Goal: Information Seeking & Learning: Check status

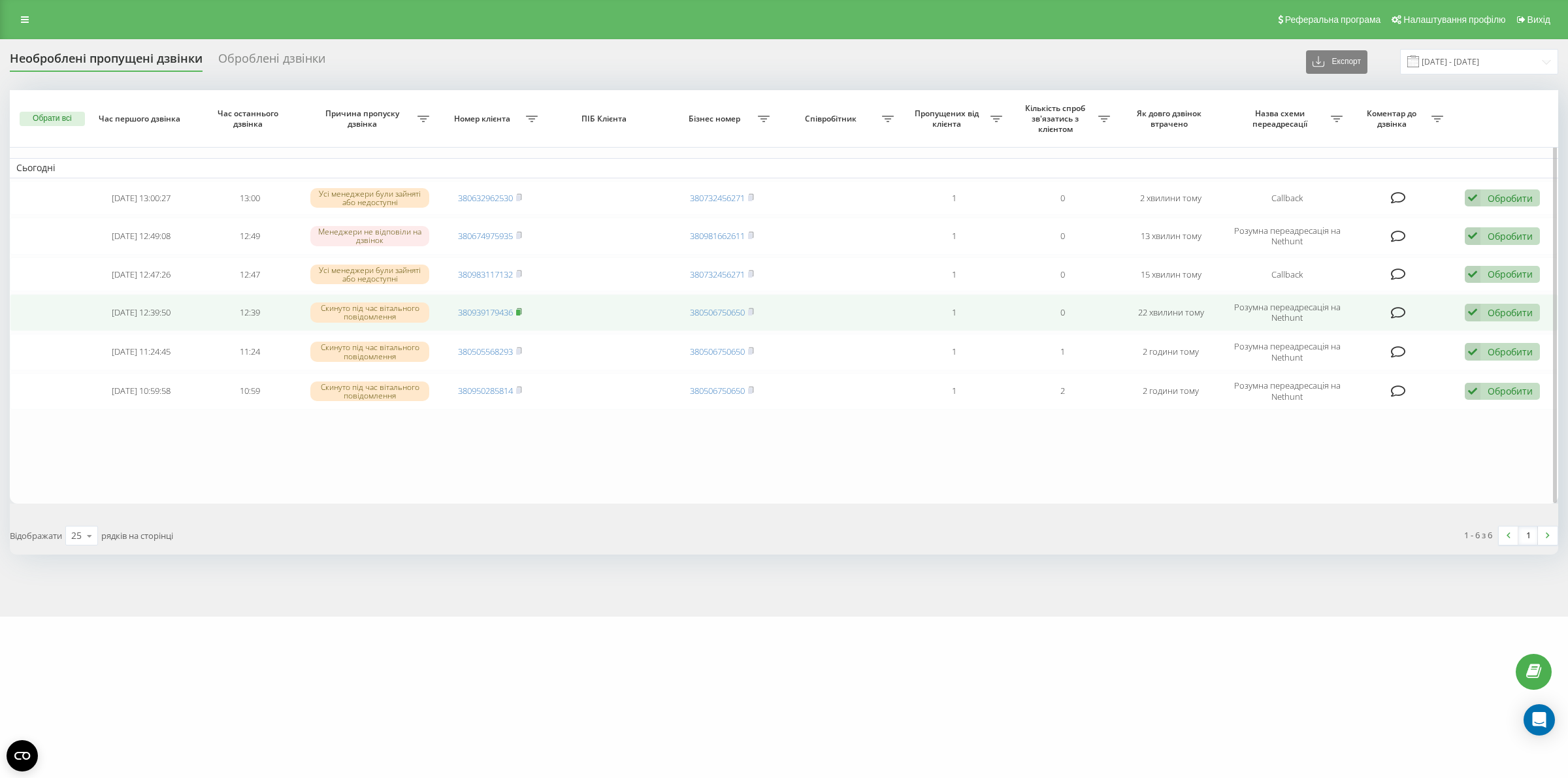
click at [521, 311] on icon at bounding box center [518, 311] width 4 height 6
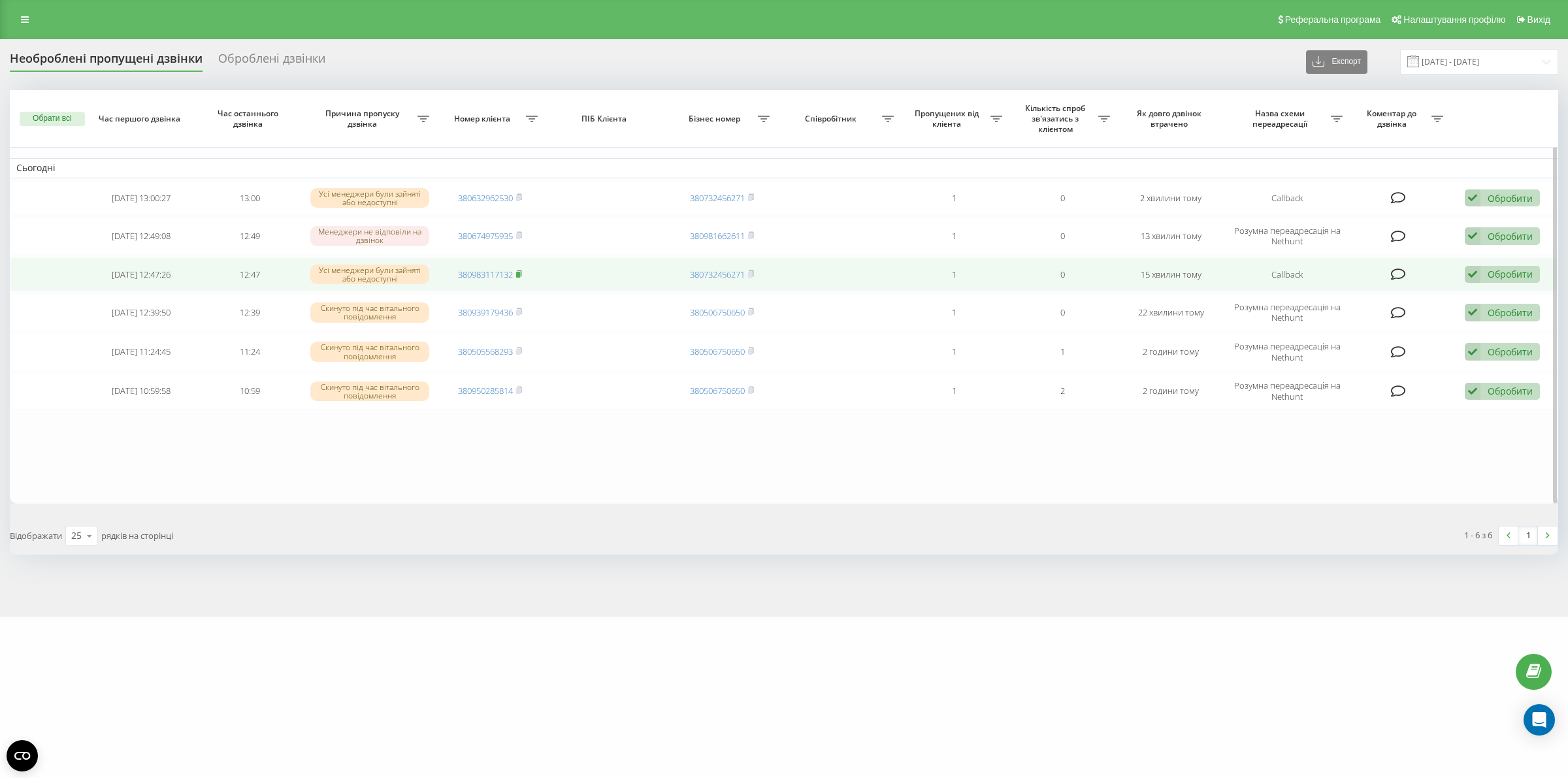
click at [519, 273] on rect at bounding box center [517, 274] width 3 height 6
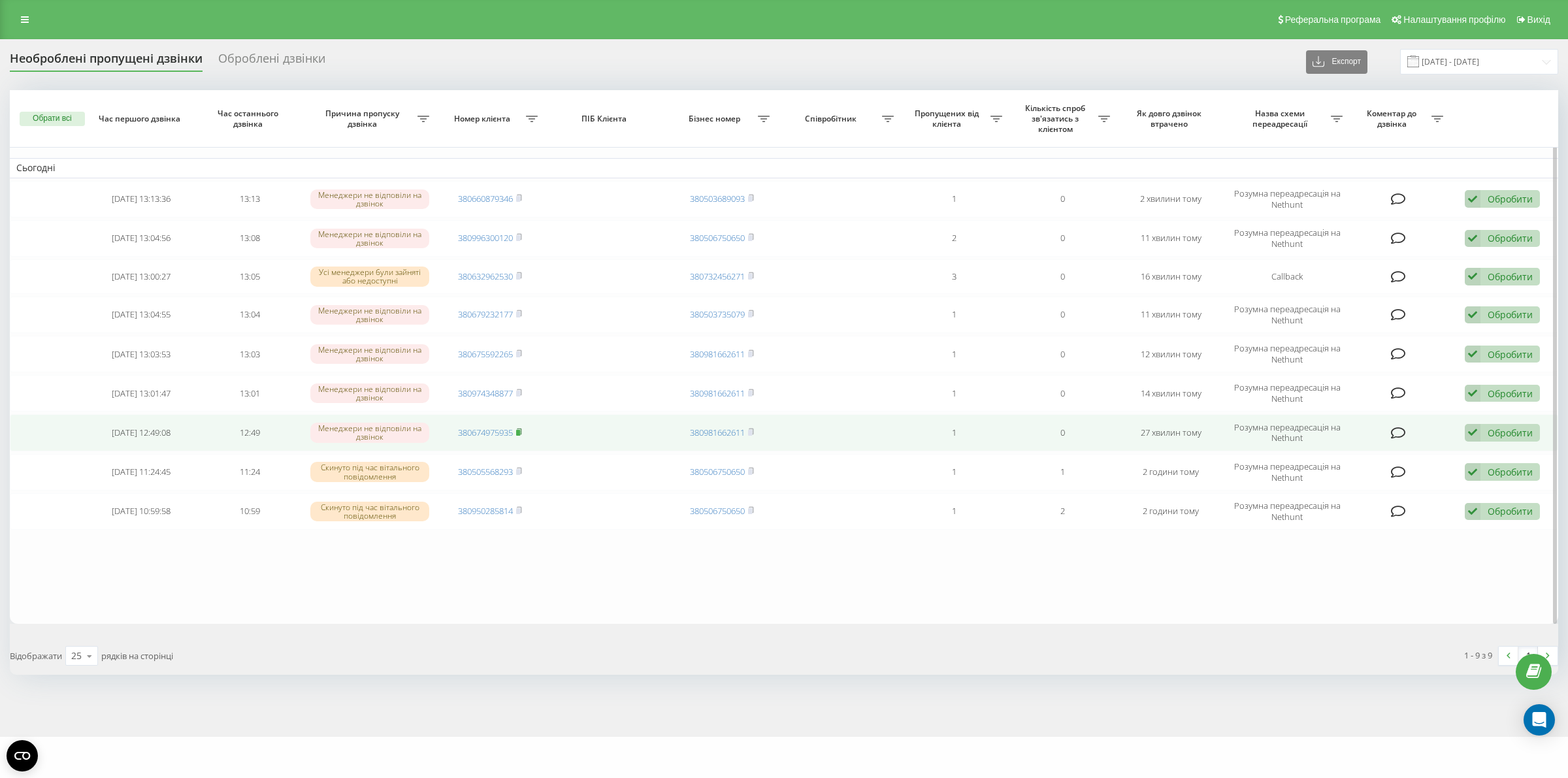
click at [519, 432] on rect at bounding box center [517, 432] width 3 height 6
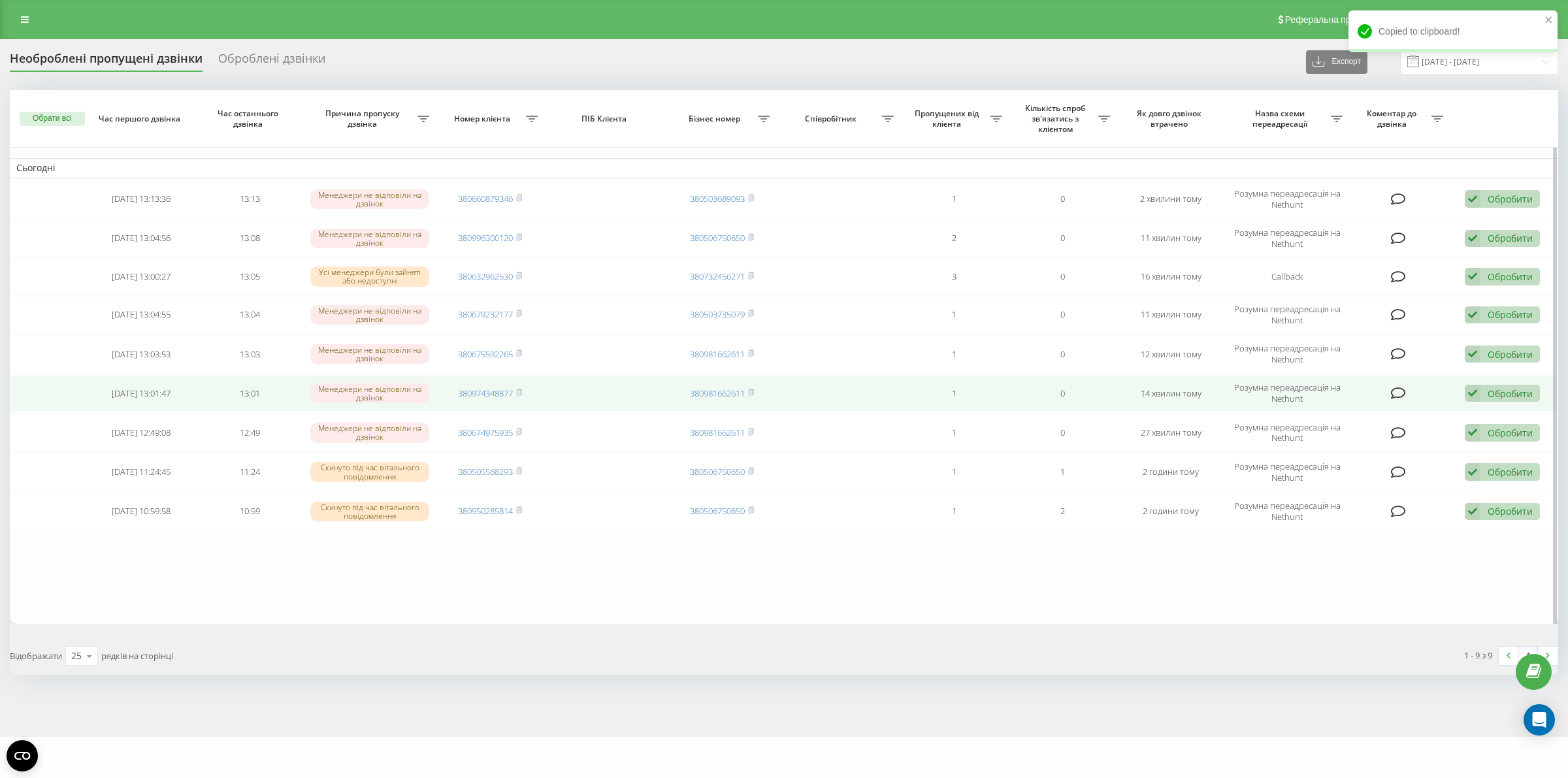
click at [520, 388] on td "380974348877" at bounding box center [490, 393] width 108 height 37
click at [521, 394] on icon at bounding box center [518, 392] width 4 height 6
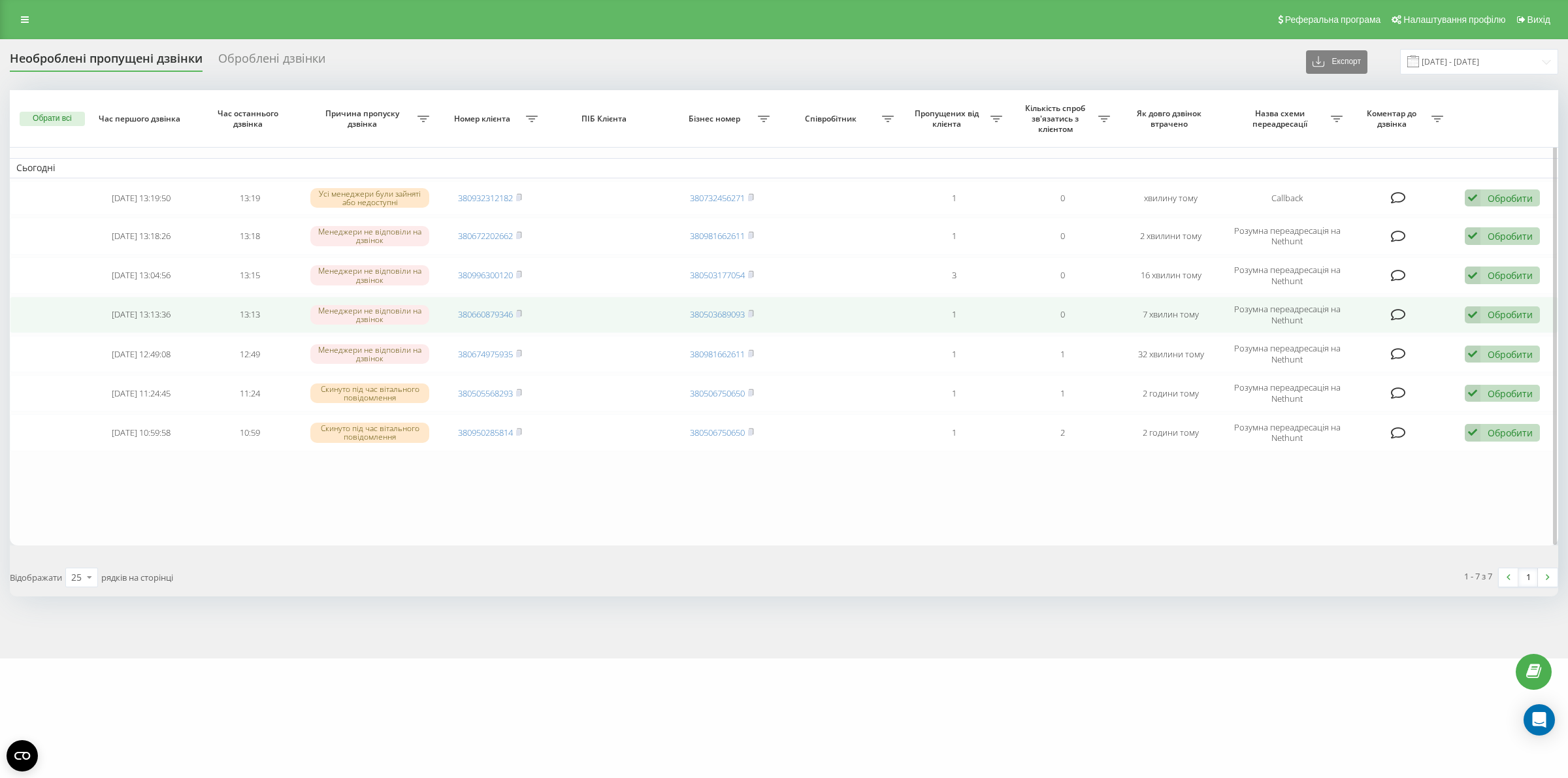
click at [515, 310] on span "380660879346" at bounding box center [490, 314] width 64 height 11
click at [521, 316] on icon at bounding box center [518, 313] width 4 height 6
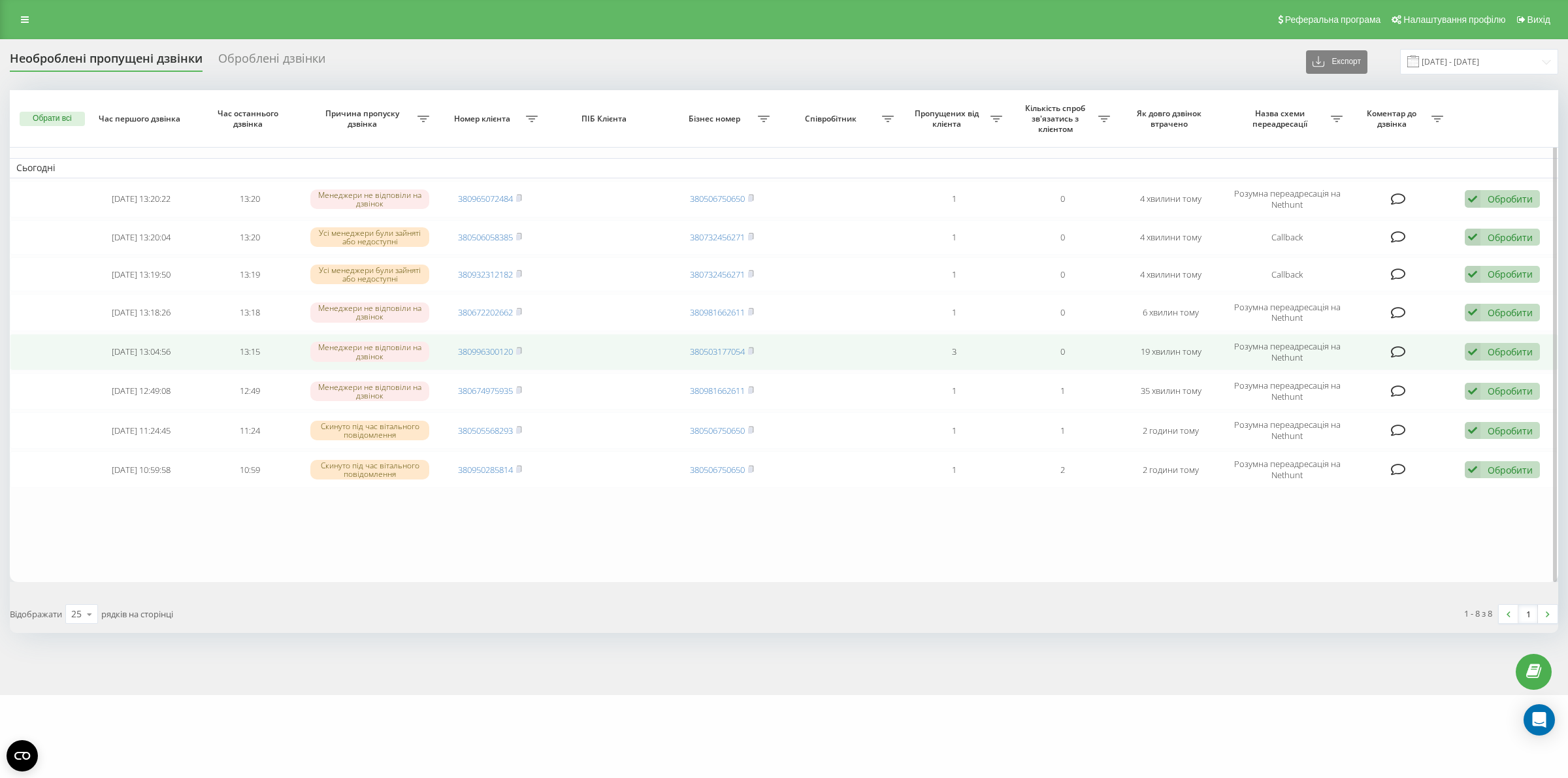
click at [524, 350] on td "380996300120" at bounding box center [490, 352] width 108 height 37
click at [521, 350] on icon at bounding box center [518, 350] width 4 height 6
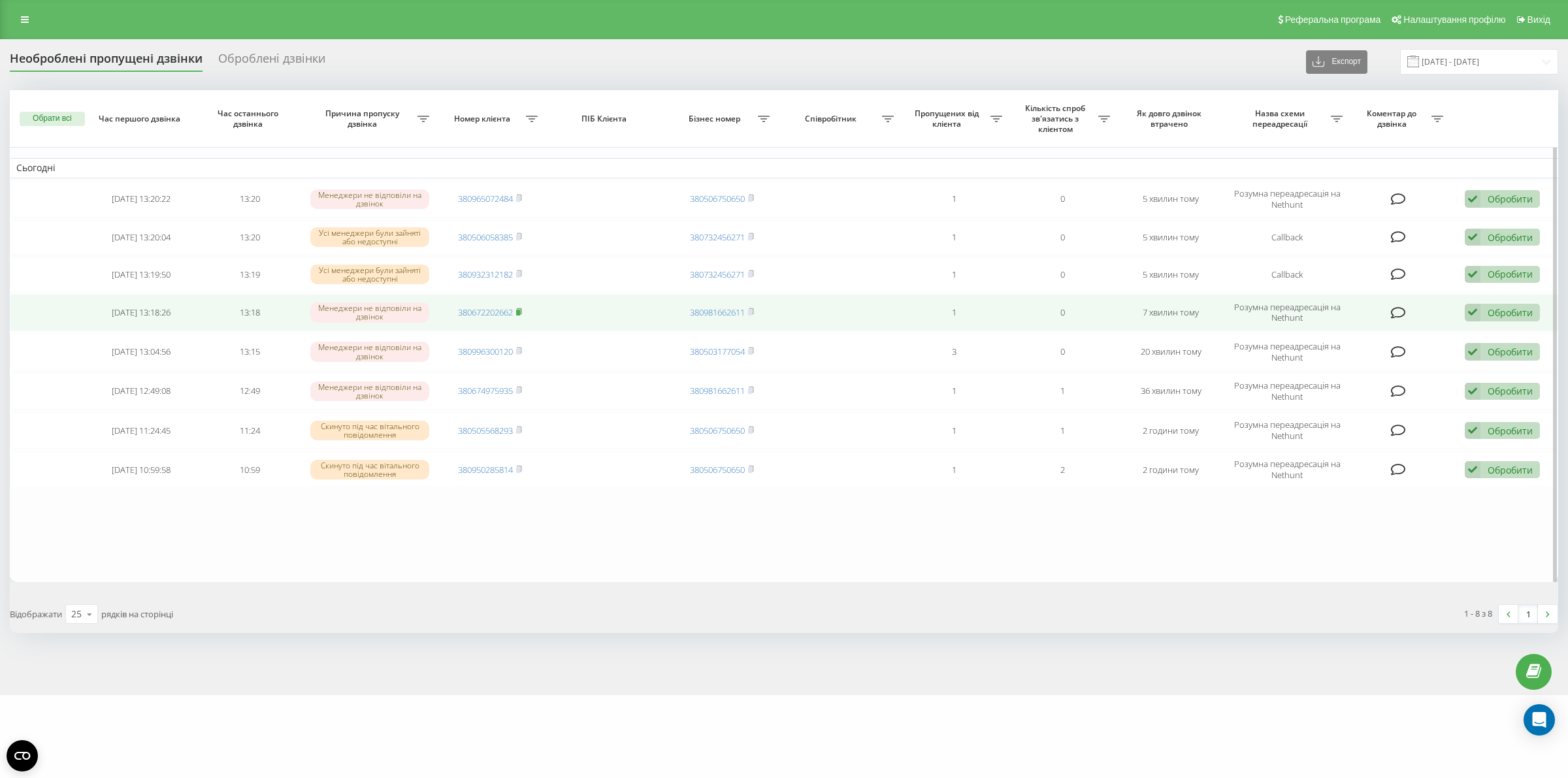
click at [520, 312] on rect at bounding box center [517, 312] width 3 height 6
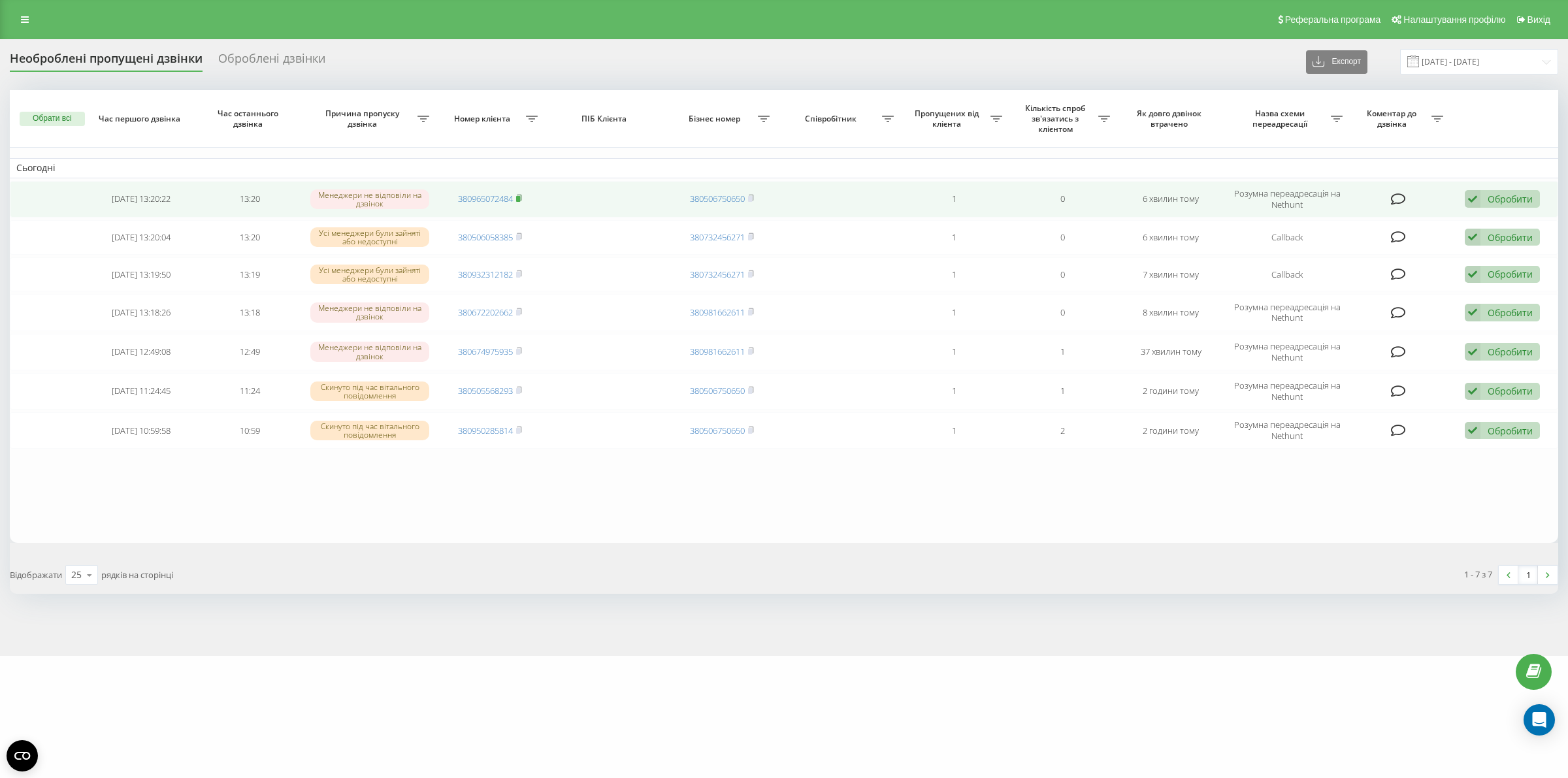
click at [518, 197] on rect at bounding box center [517, 199] width 3 height 6
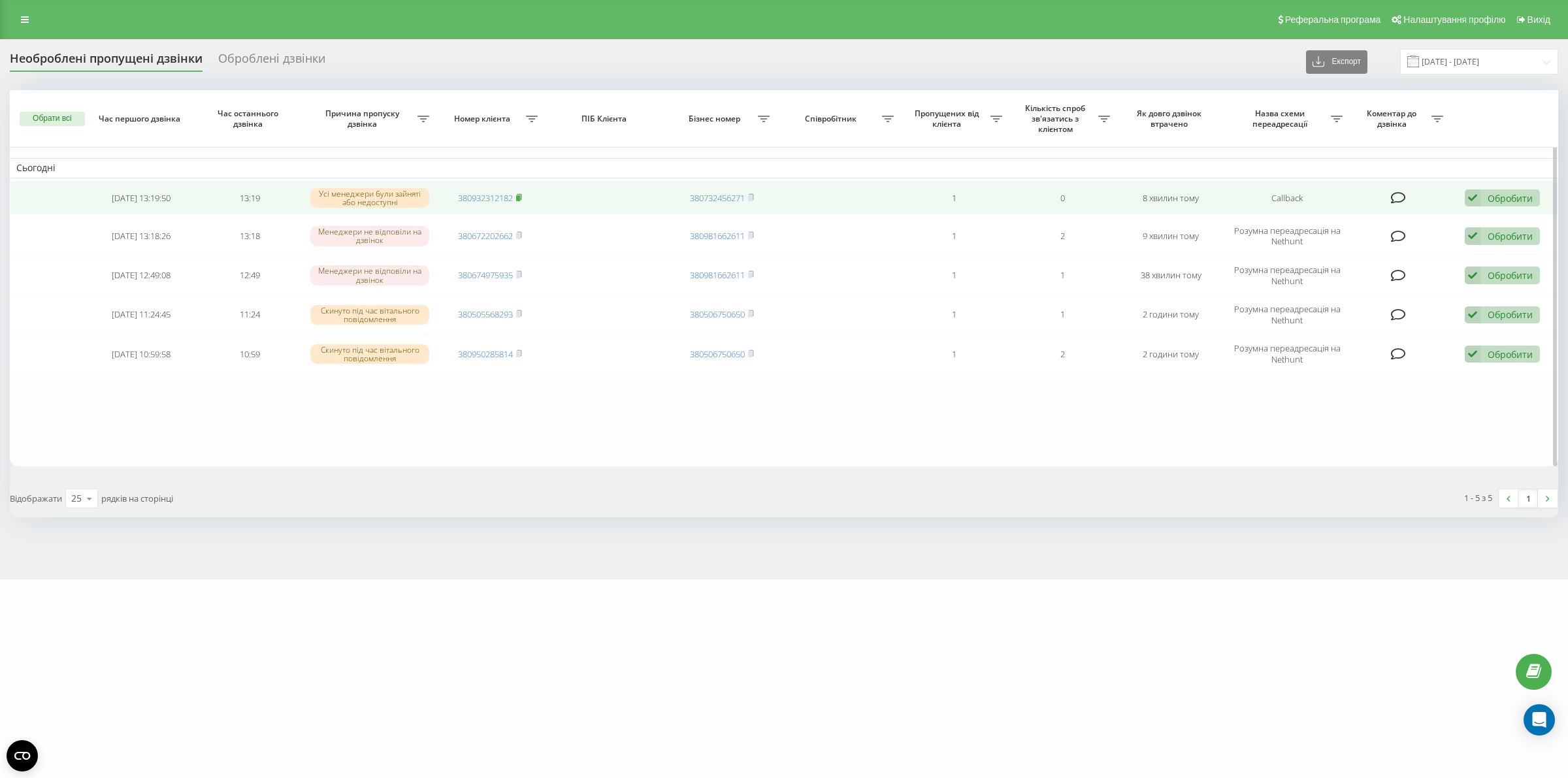
click at [519, 196] on rect at bounding box center [517, 198] width 3 height 6
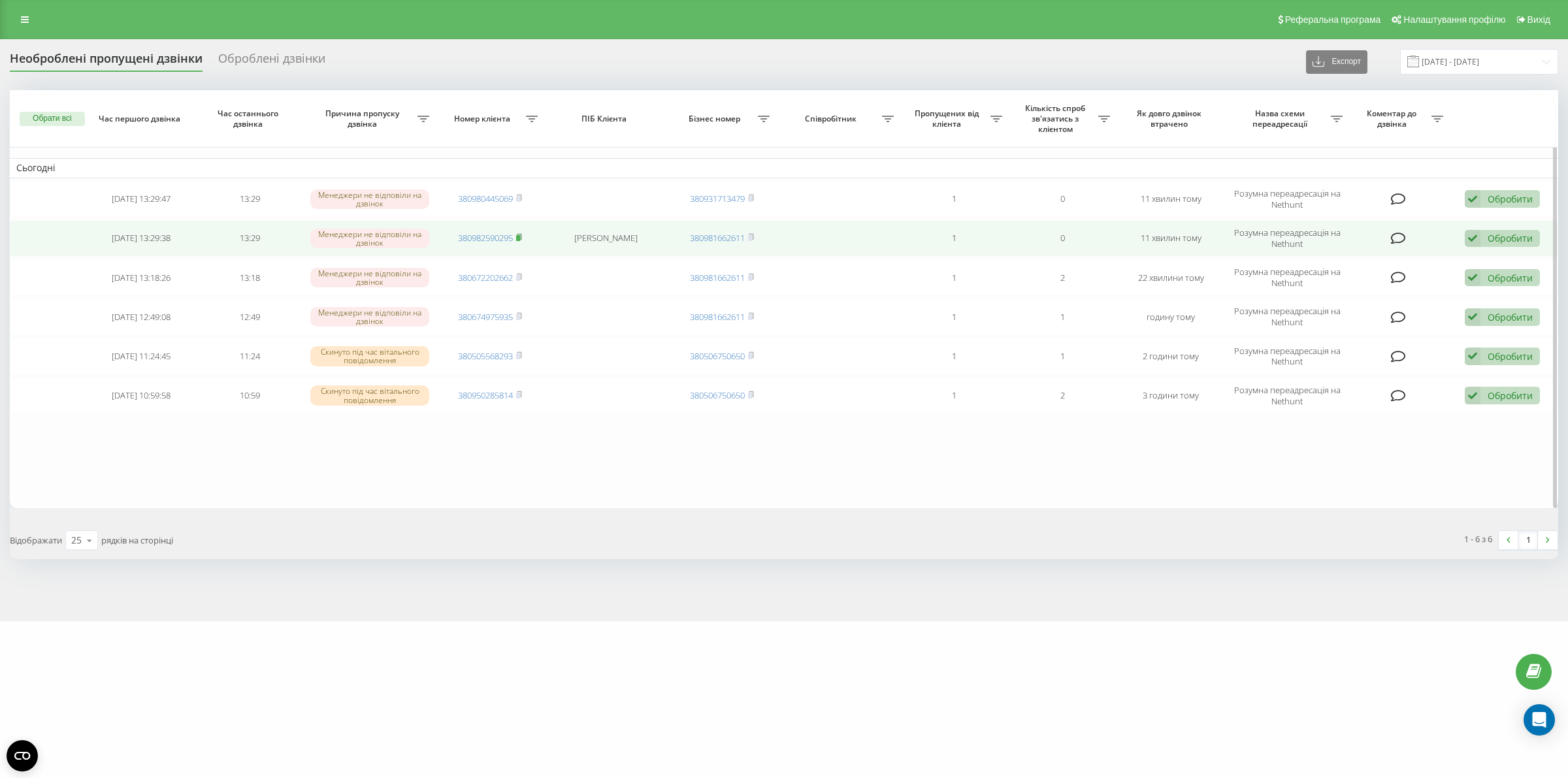
click at [519, 237] on rect at bounding box center [517, 238] width 3 height 6
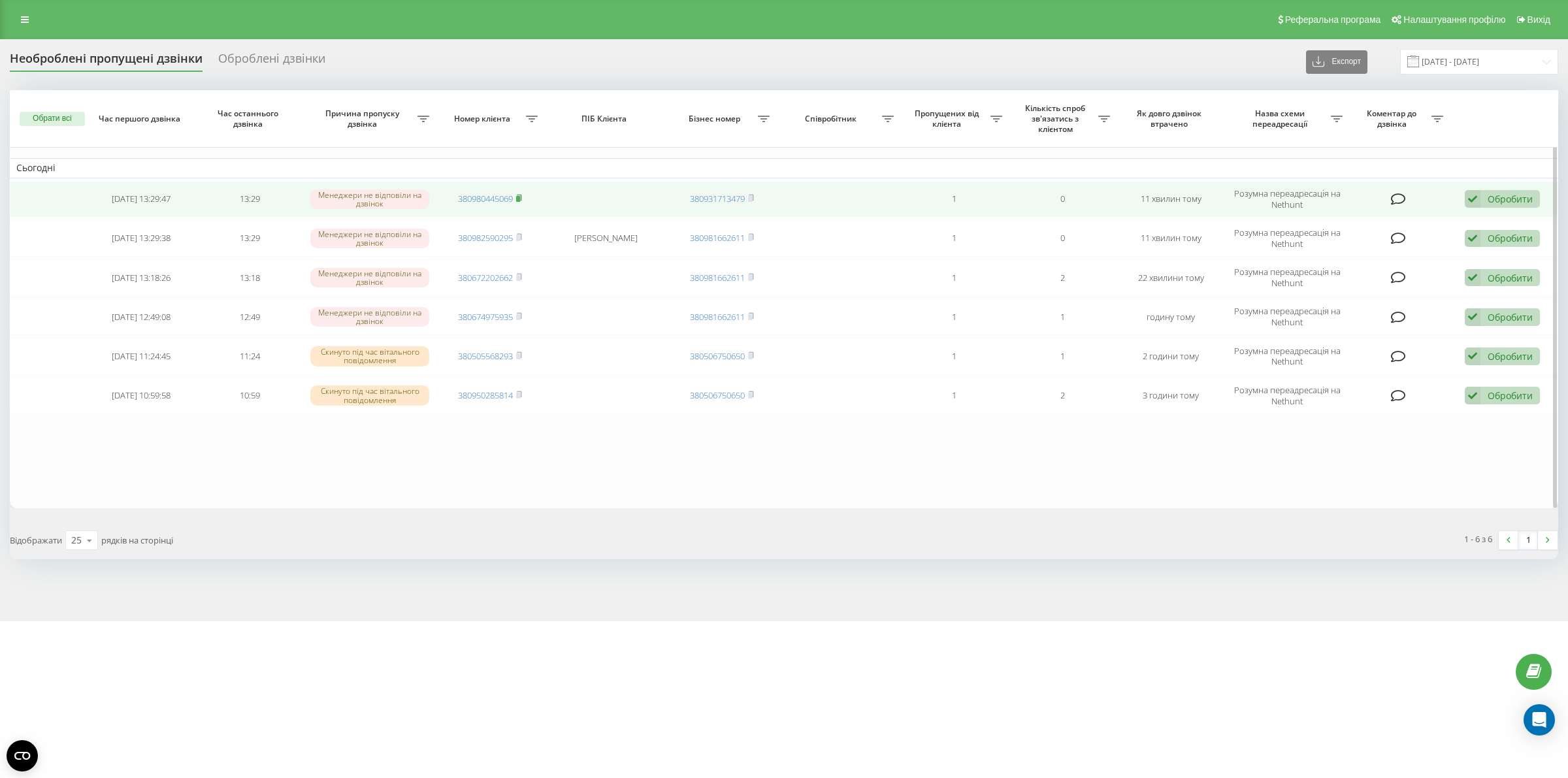
click at [520, 197] on rect at bounding box center [517, 199] width 3 height 6
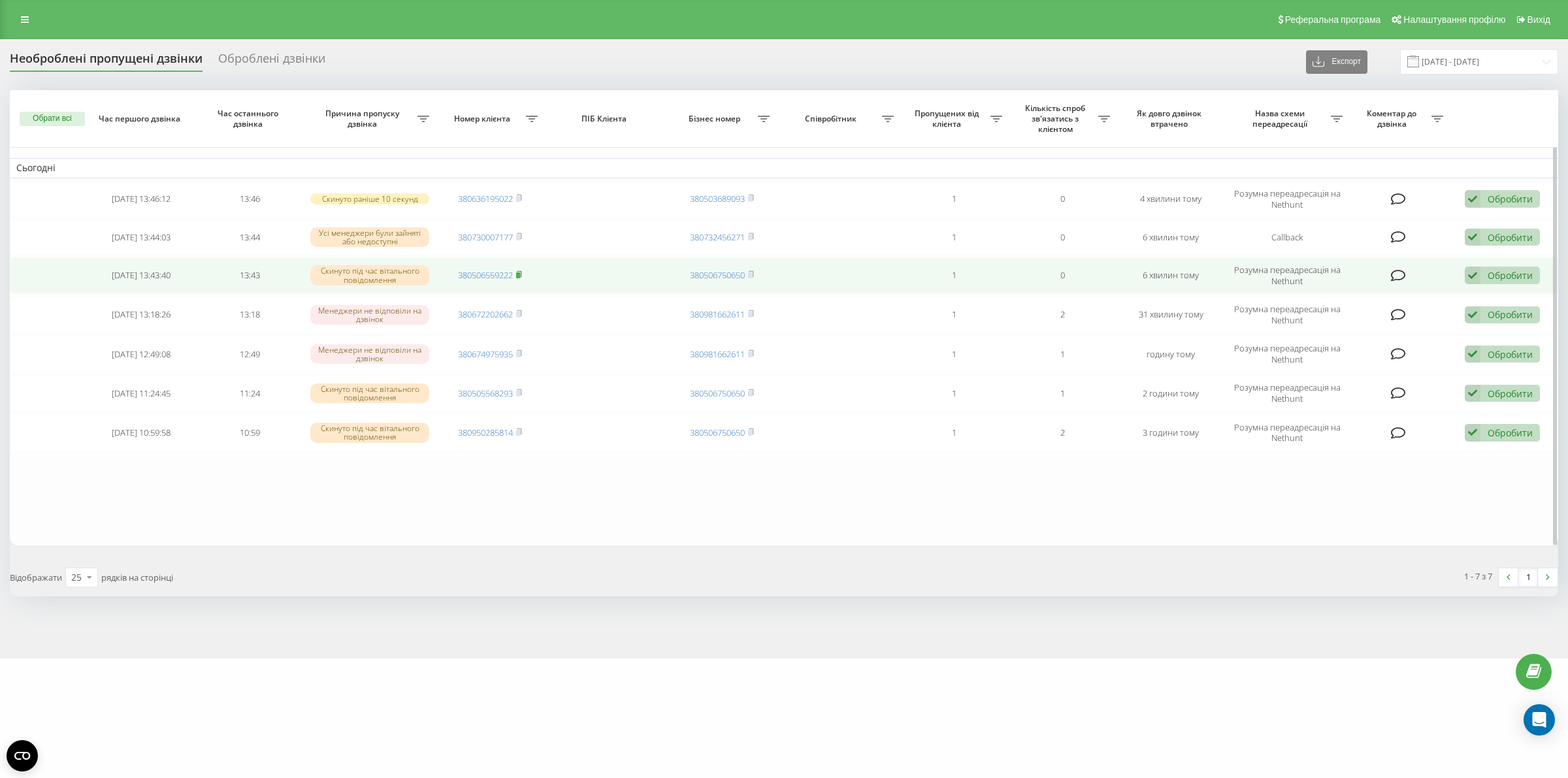
click at [520, 274] on rect at bounding box center [517, 275] width 3 height 6
click at [521, 274] on icon at bounding box center [518, 274] width 6 height 8
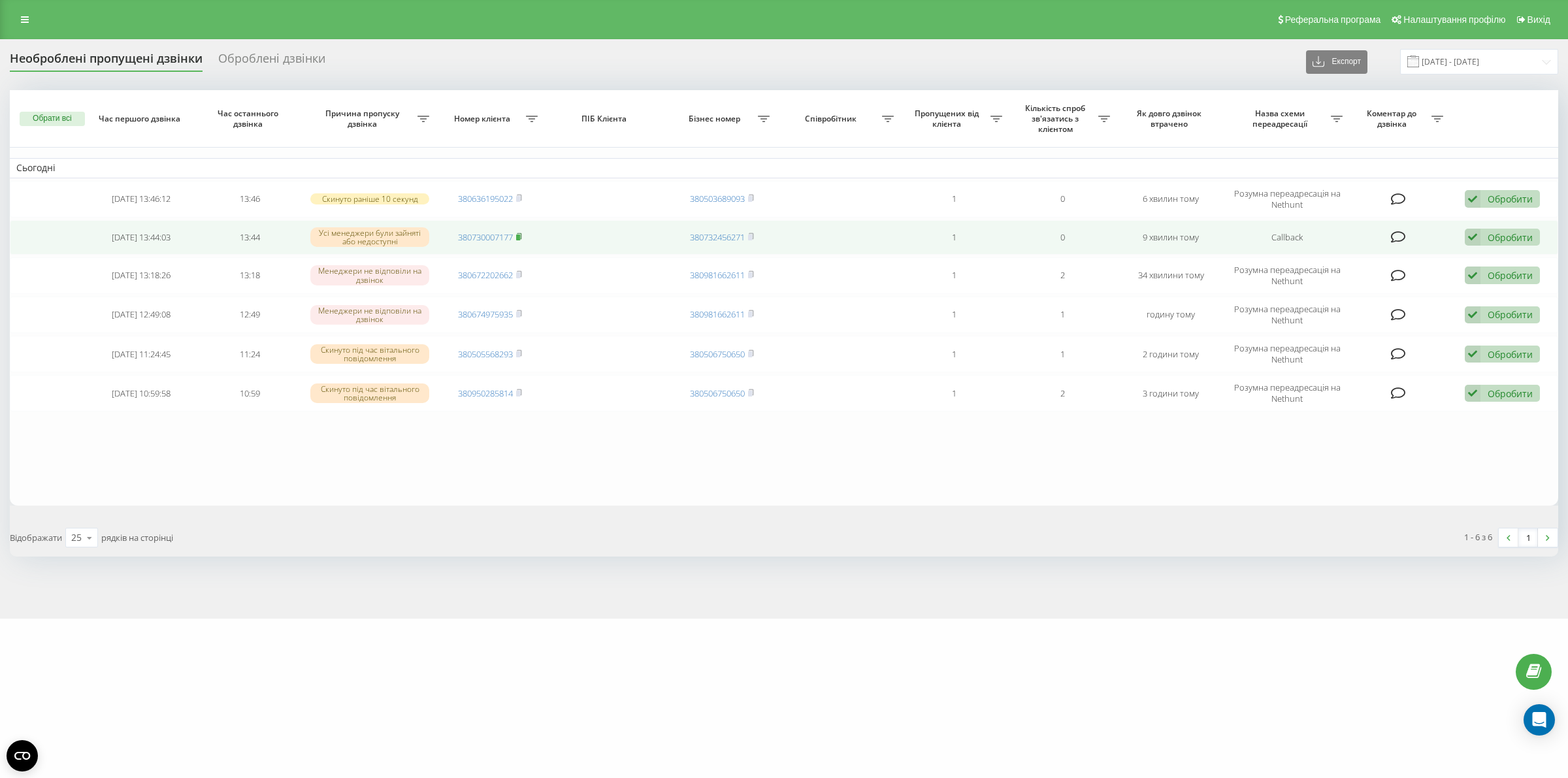
click at [517, 236] on rect at bounding box center [517, 237] width 3 height 6
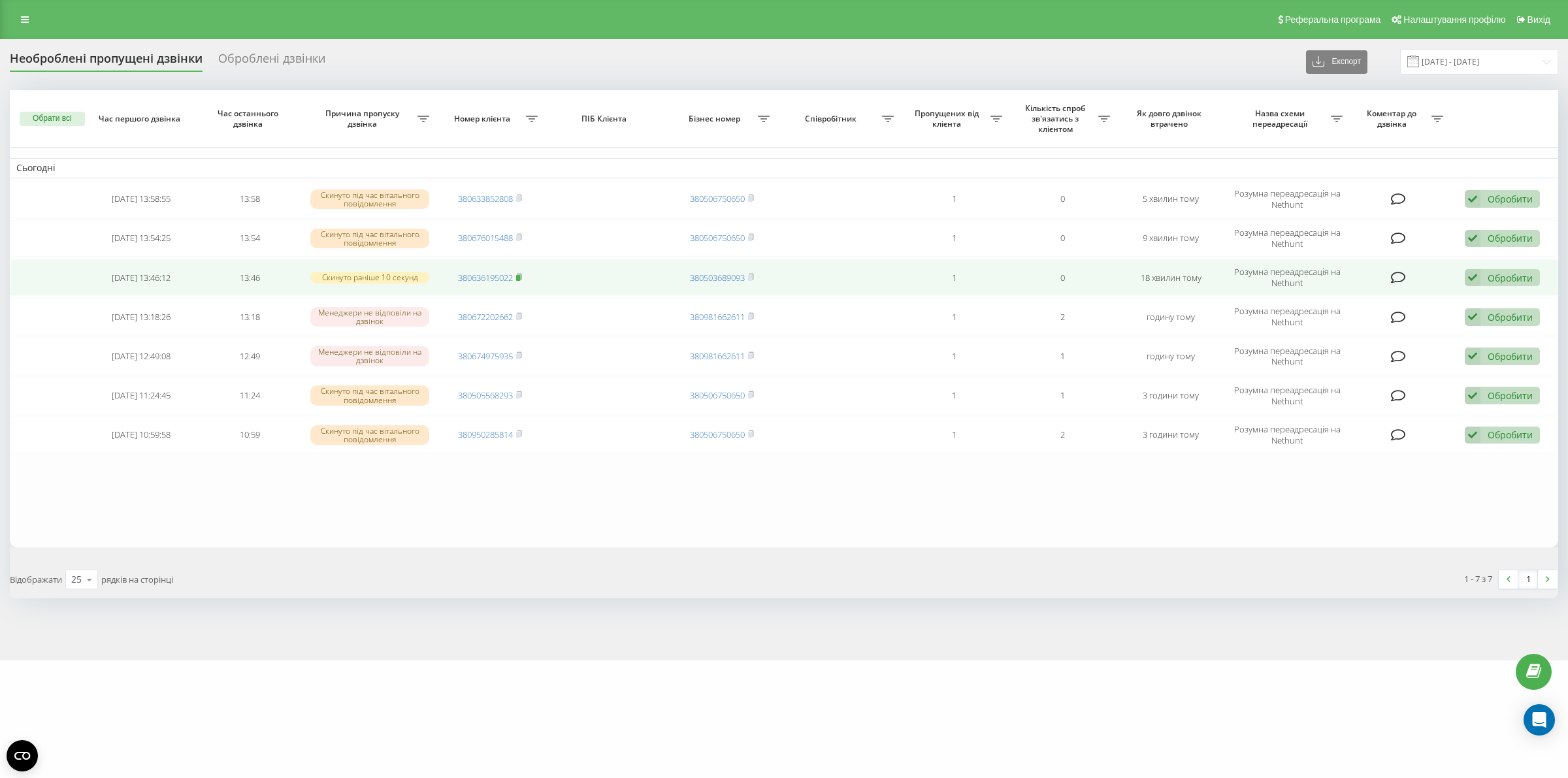
click at [519, 275] on icon at bounding box center [518, 276] width 6 height 8
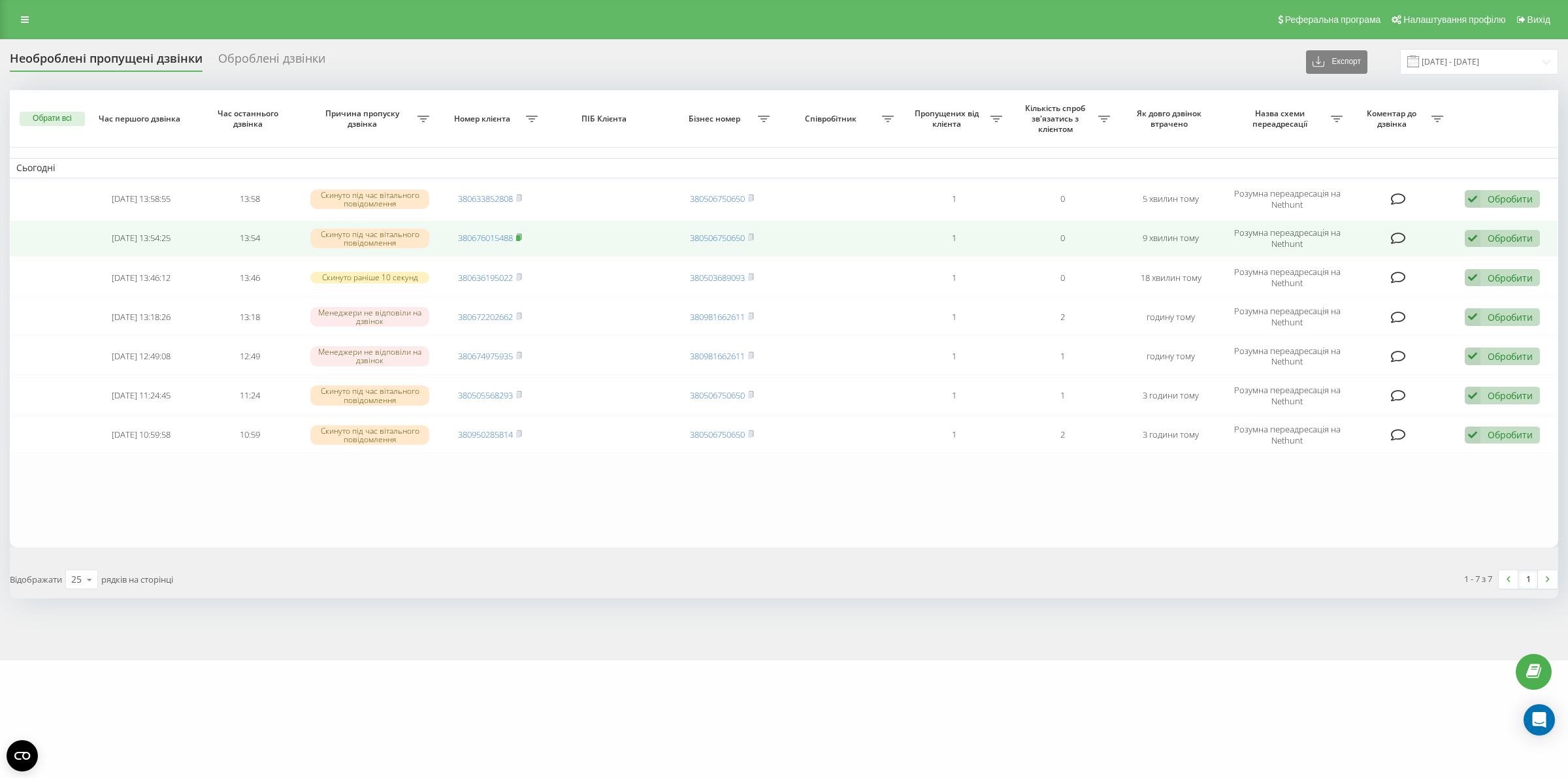
click at [521, 236] on icon at bounding box center [518, 237] width 6 height 8
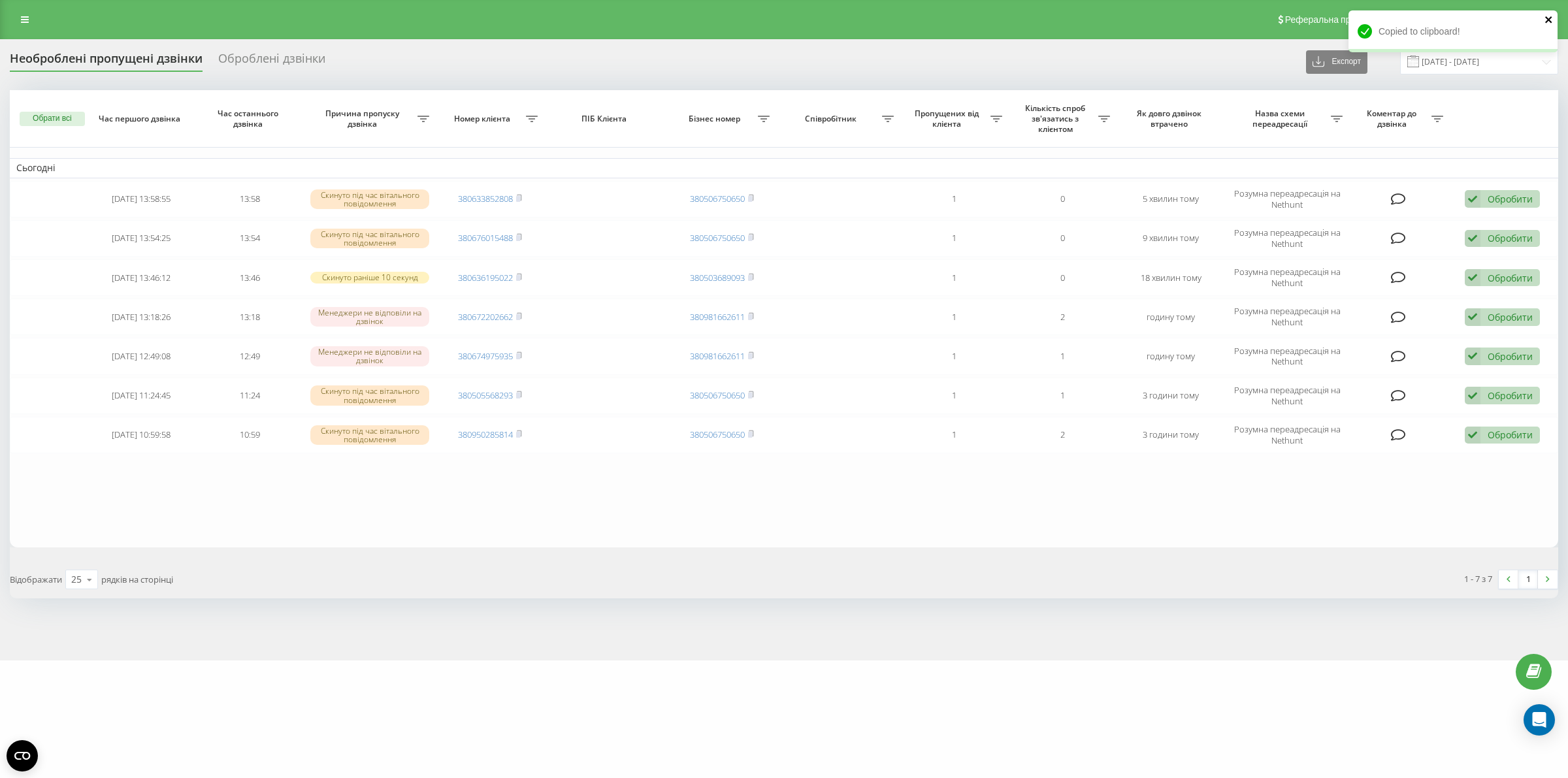
click at [1552, 19] on icon "close" at bounding box center [1549, 19] width 9 height 10
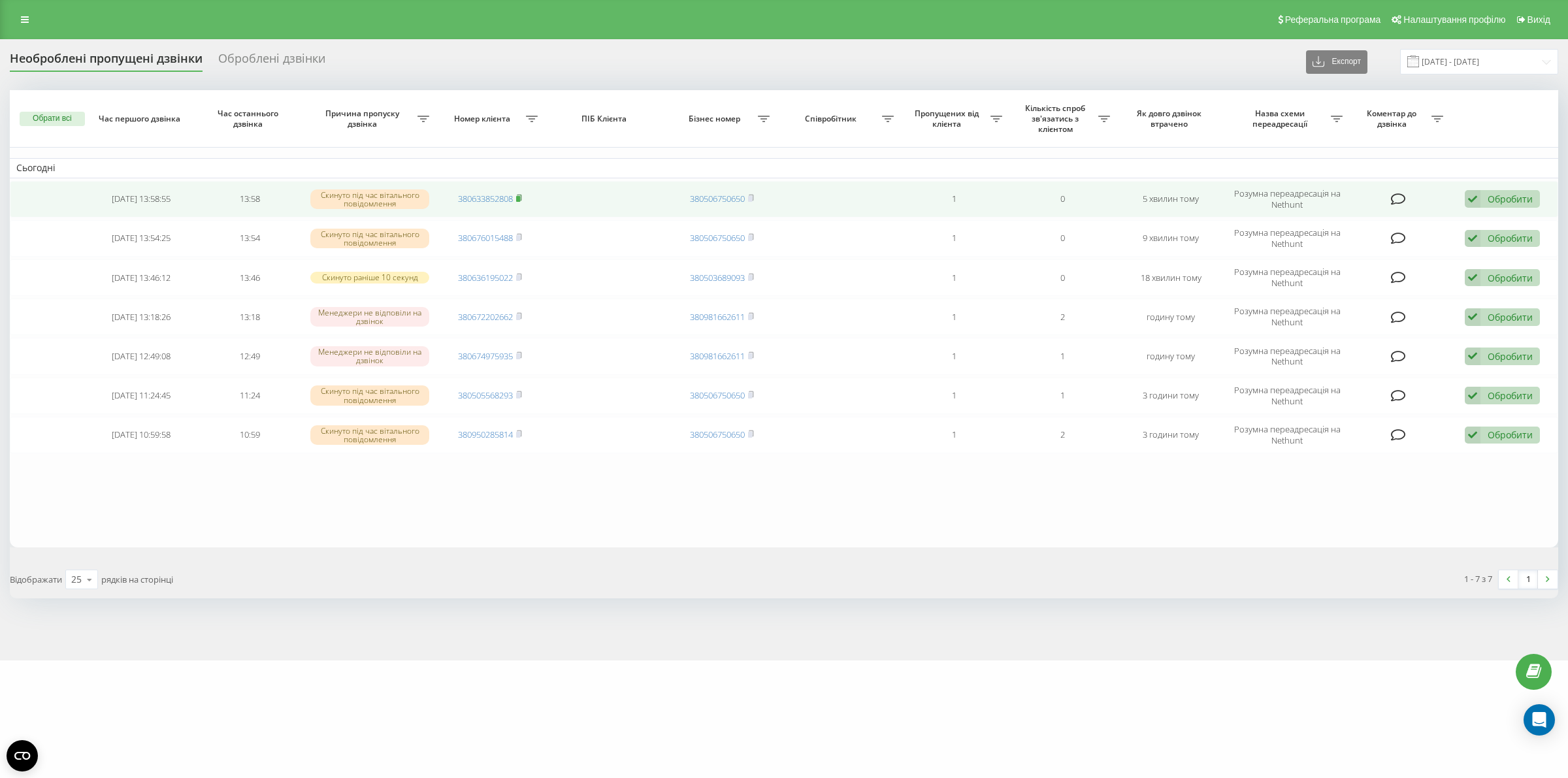
click at [519, 198] on rect at bounding box center [517, 199] width 3 height 6
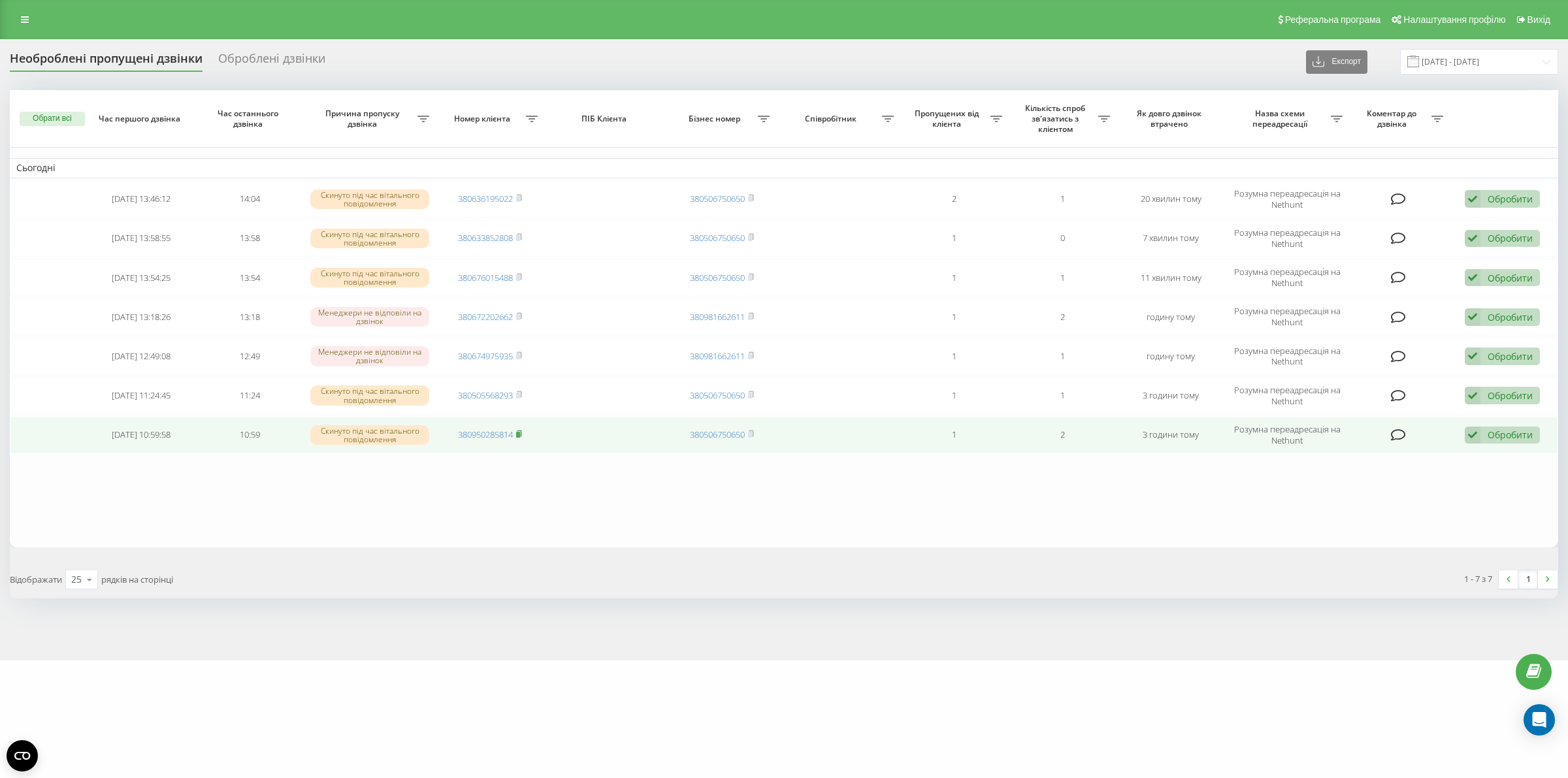
click at [520, 432] on icon at bounding box center [518, 433] width 6 height 8
click at [1479, 436] on icon at bounding box center [1472, 436] width 16 height 17
click at [1411, 456] on div "Не вдалося зв'язатися" at bounding box center [1416, 456] width 244 height 24
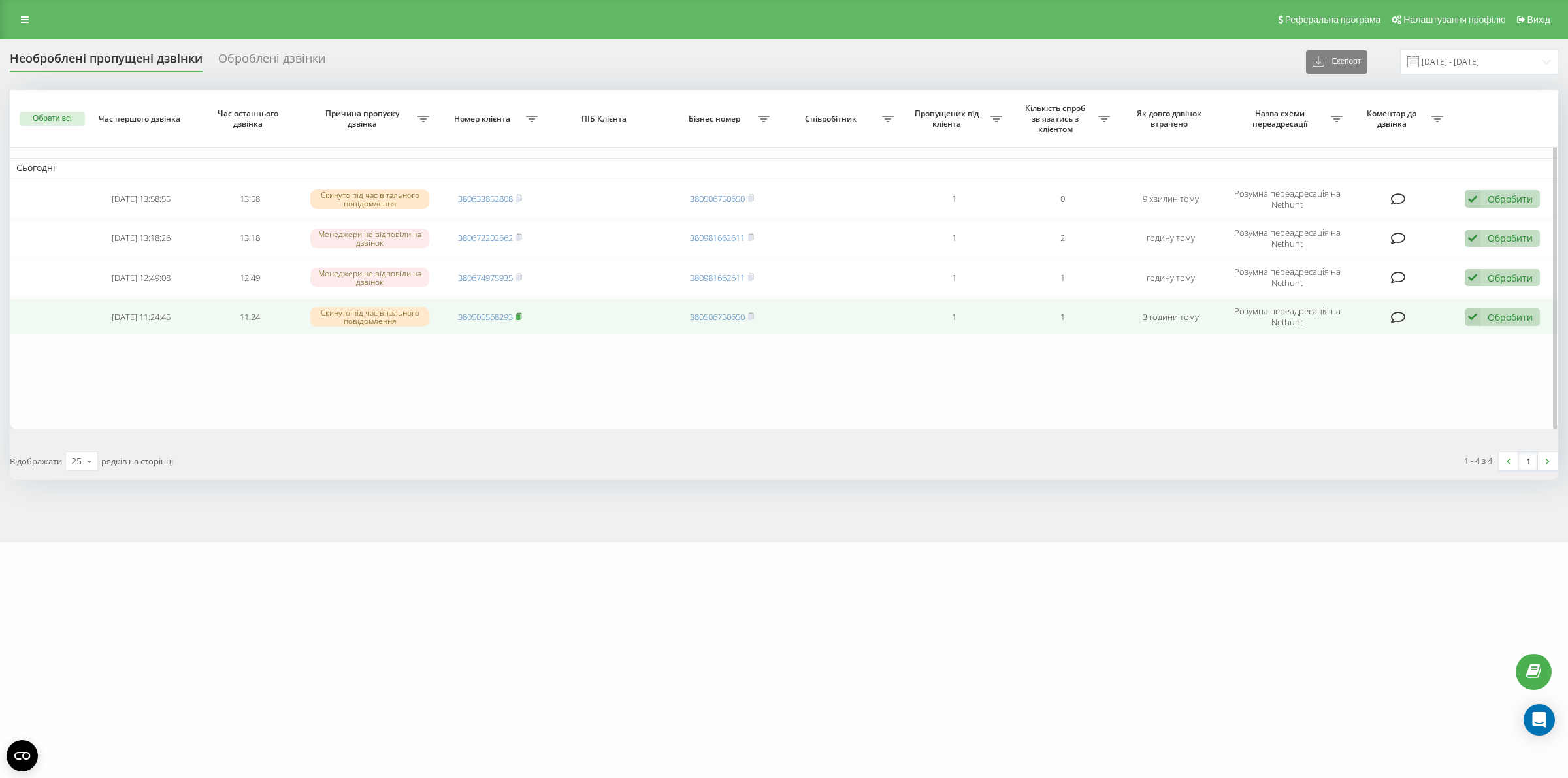
click at [519, 315] on rect at bounding box center [517, 317] width 3 height 6
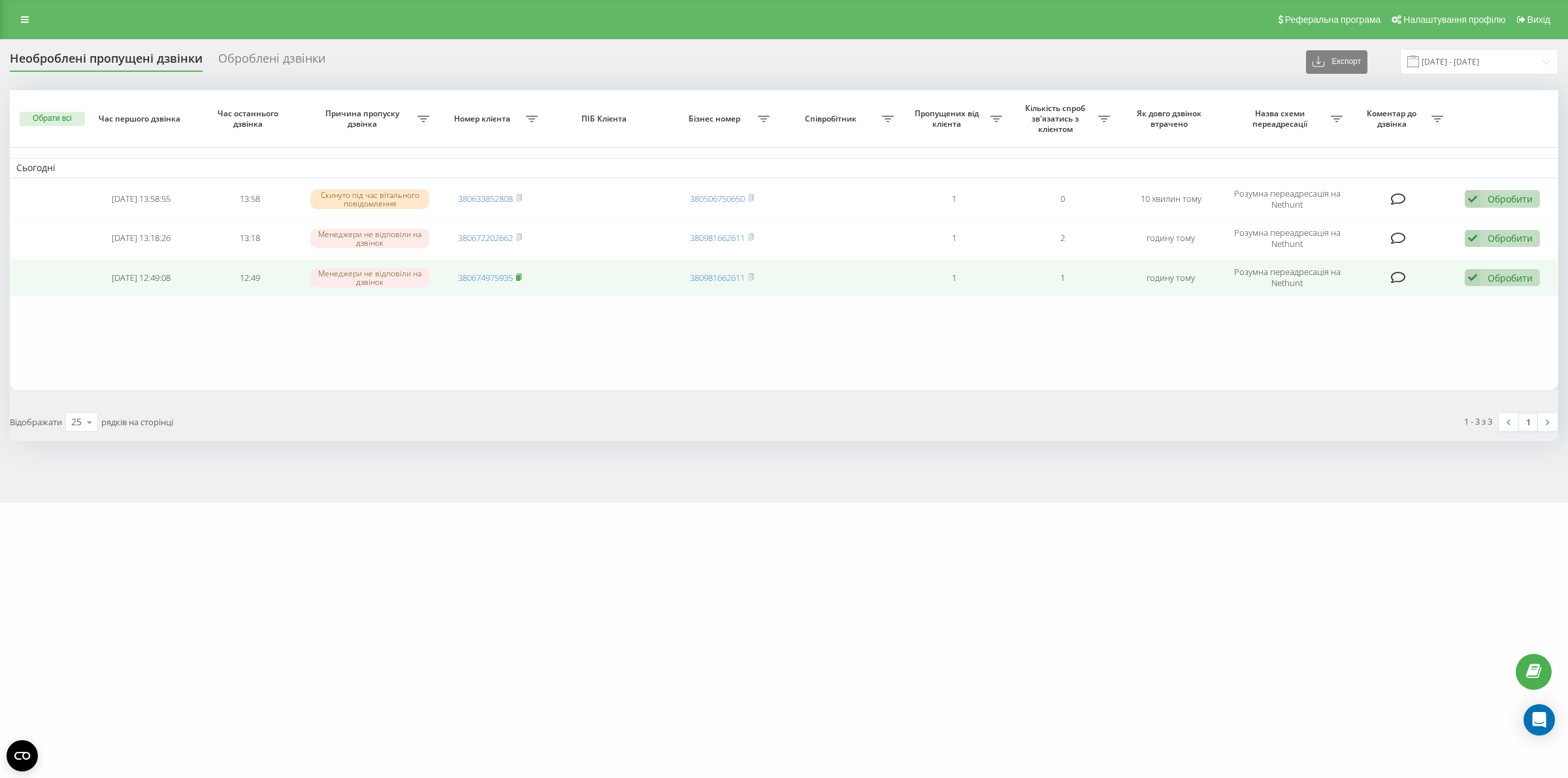
click at [521, 276] on icon at bounding box center [518, 276] width 6 height 8
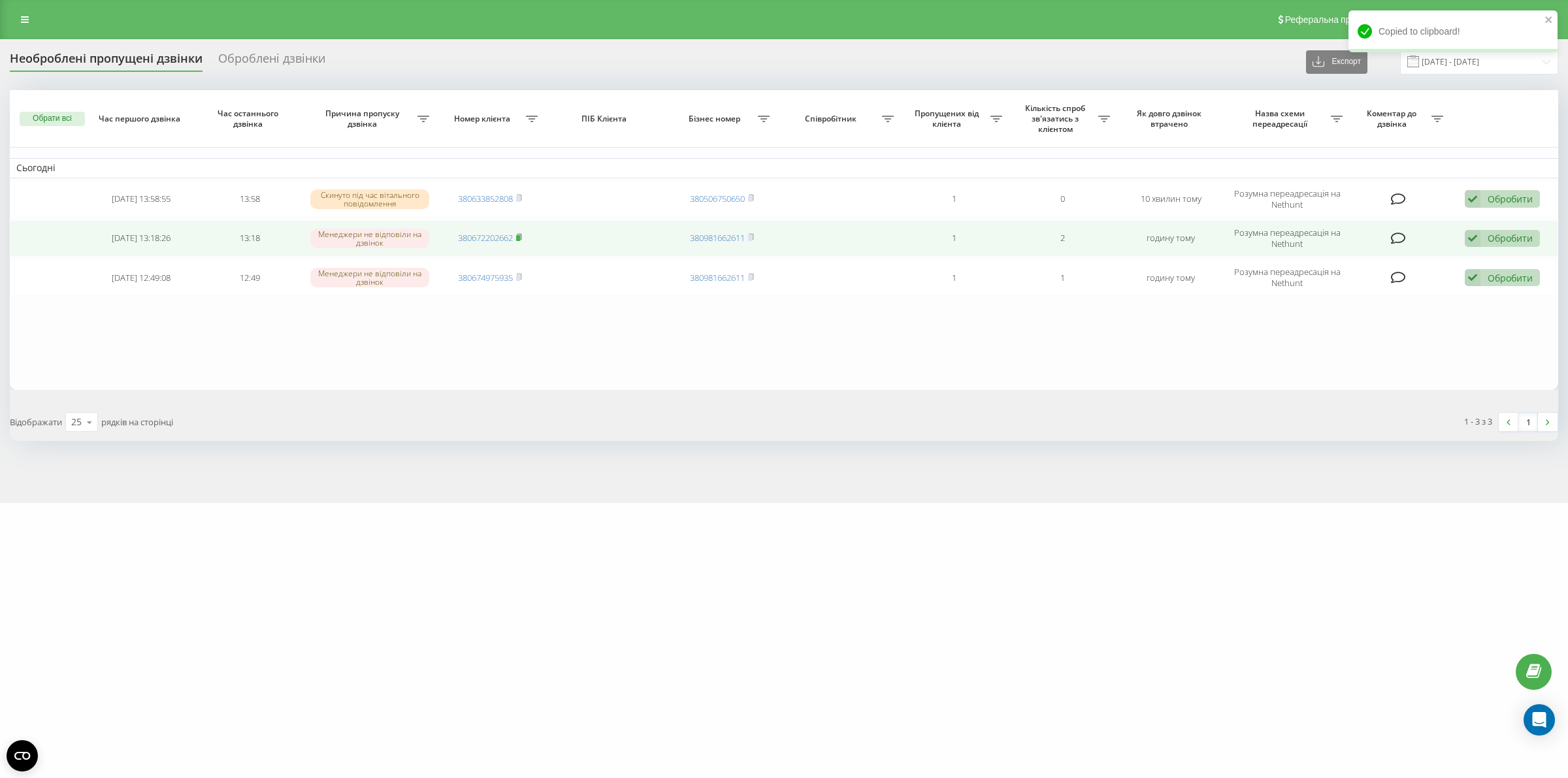
click at [519, 236] on rect at bounding box center [517, 238] width 3 height 6
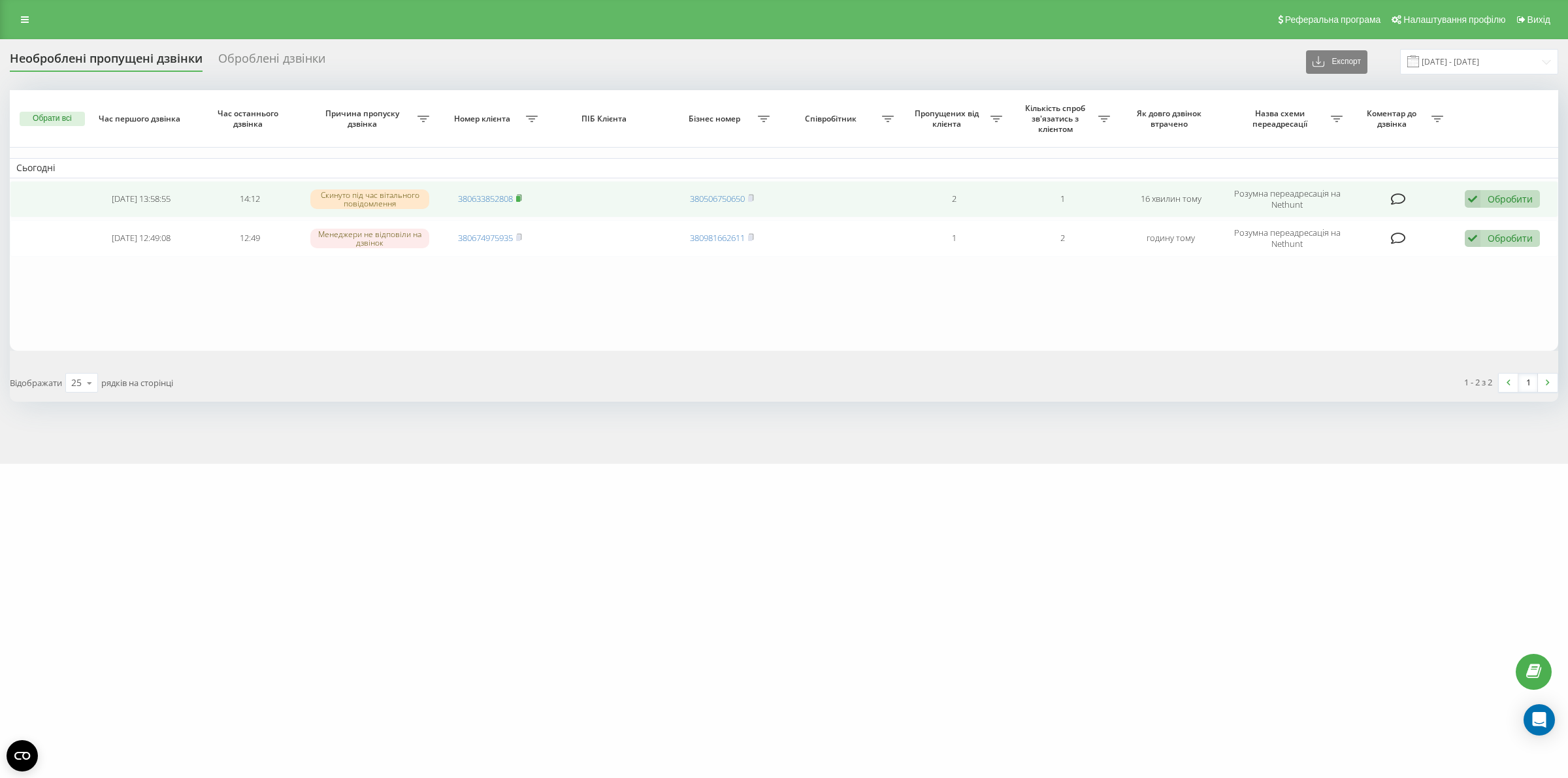
click at [521, 197] on icon at bounding box center [518, 198] width 6 height 8
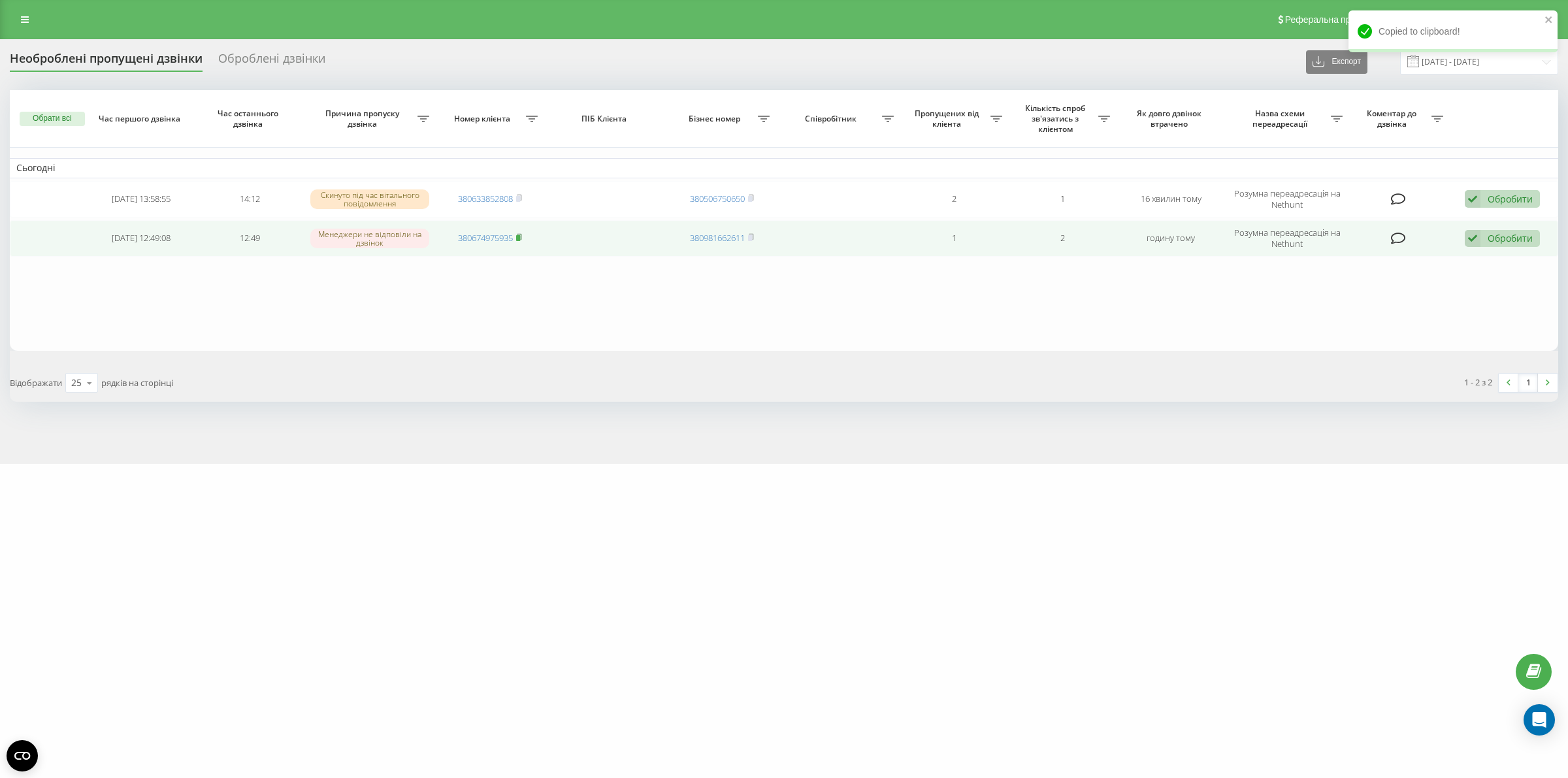
click at [521, 233] on icon at bounding box center [518, 236] width 4 height 6
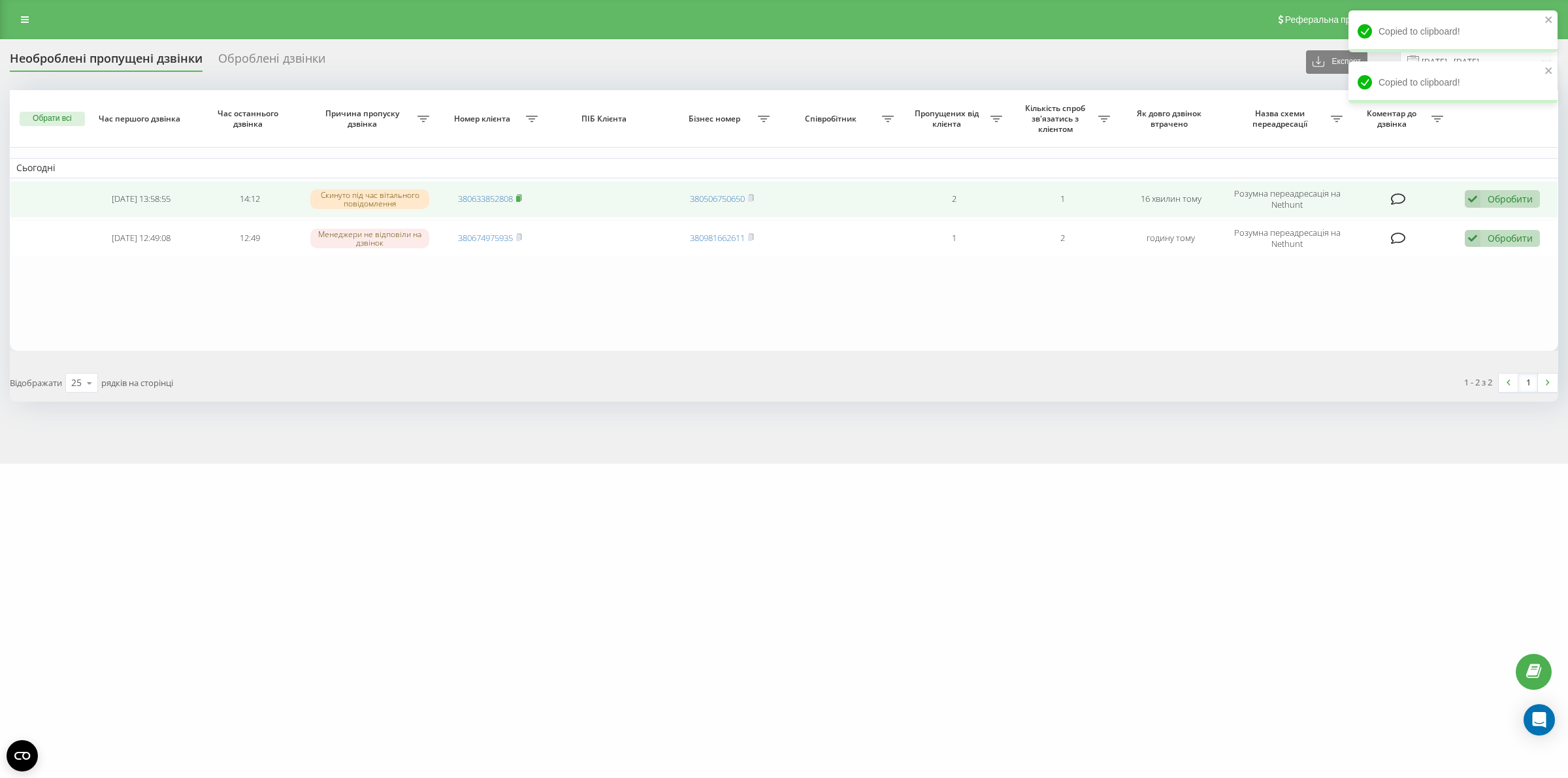
click at [519, 200] on rect at bounding box center [517, 199] width 3 height 6
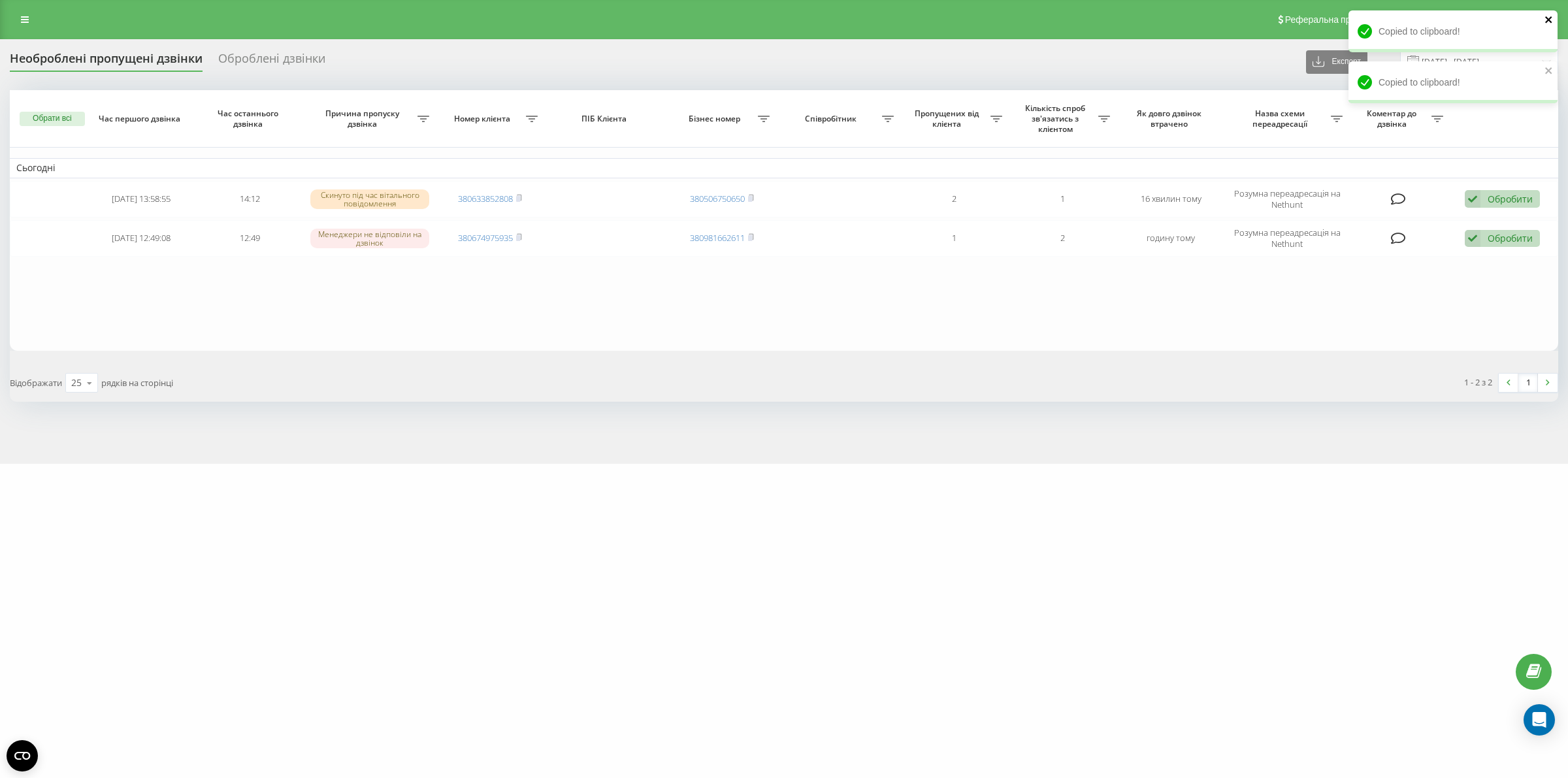
click at [1545, 17] on icon "close" at bounding box center [1547, 19] width 6 height 6
click at [1544, 67] on div "Copied to clipboard!" at bounding box center [1453, 82] width 209 height 42
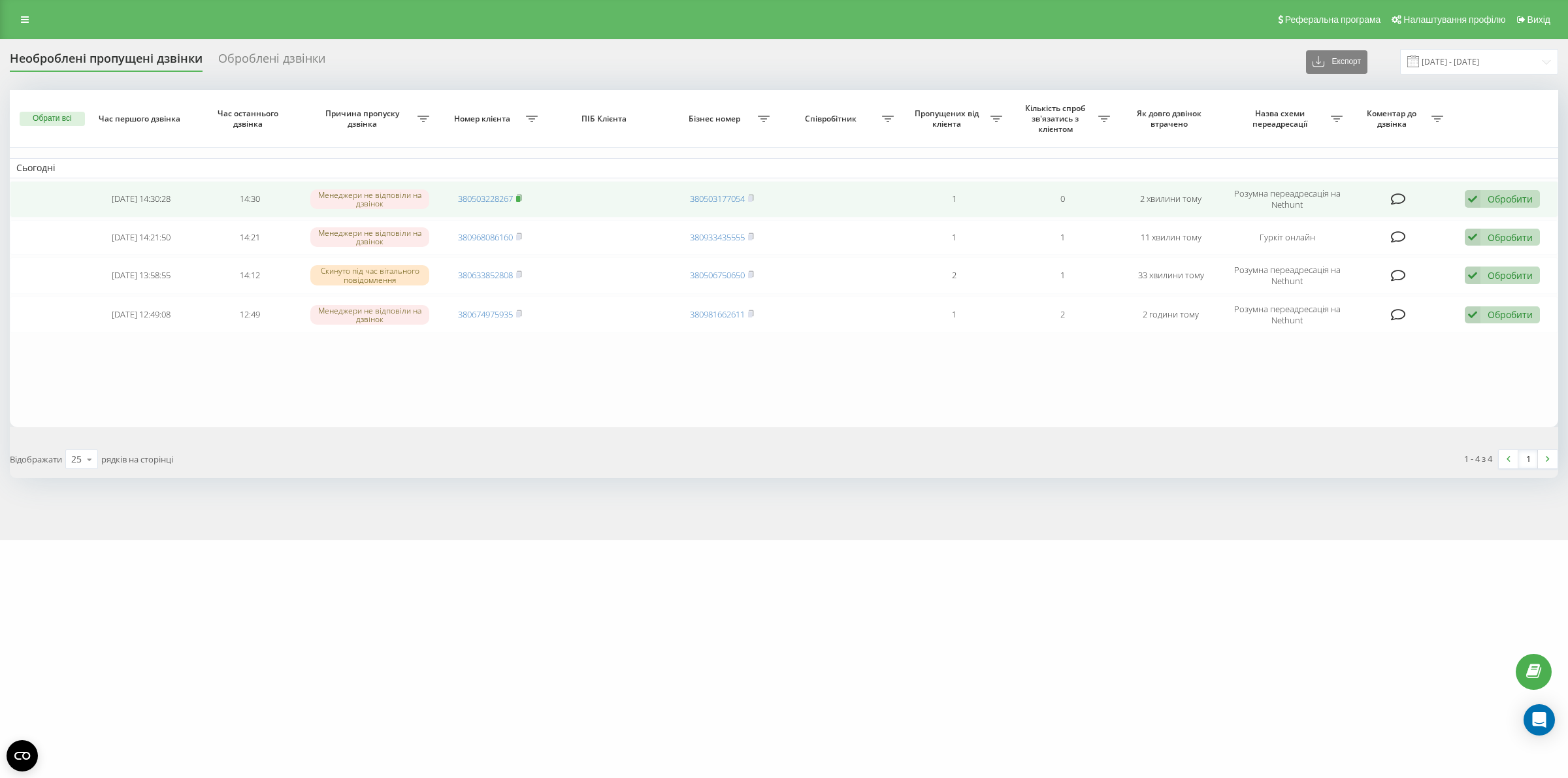
click at [520, 197] on rect at bounding box center [517, 199] width 3 height 6
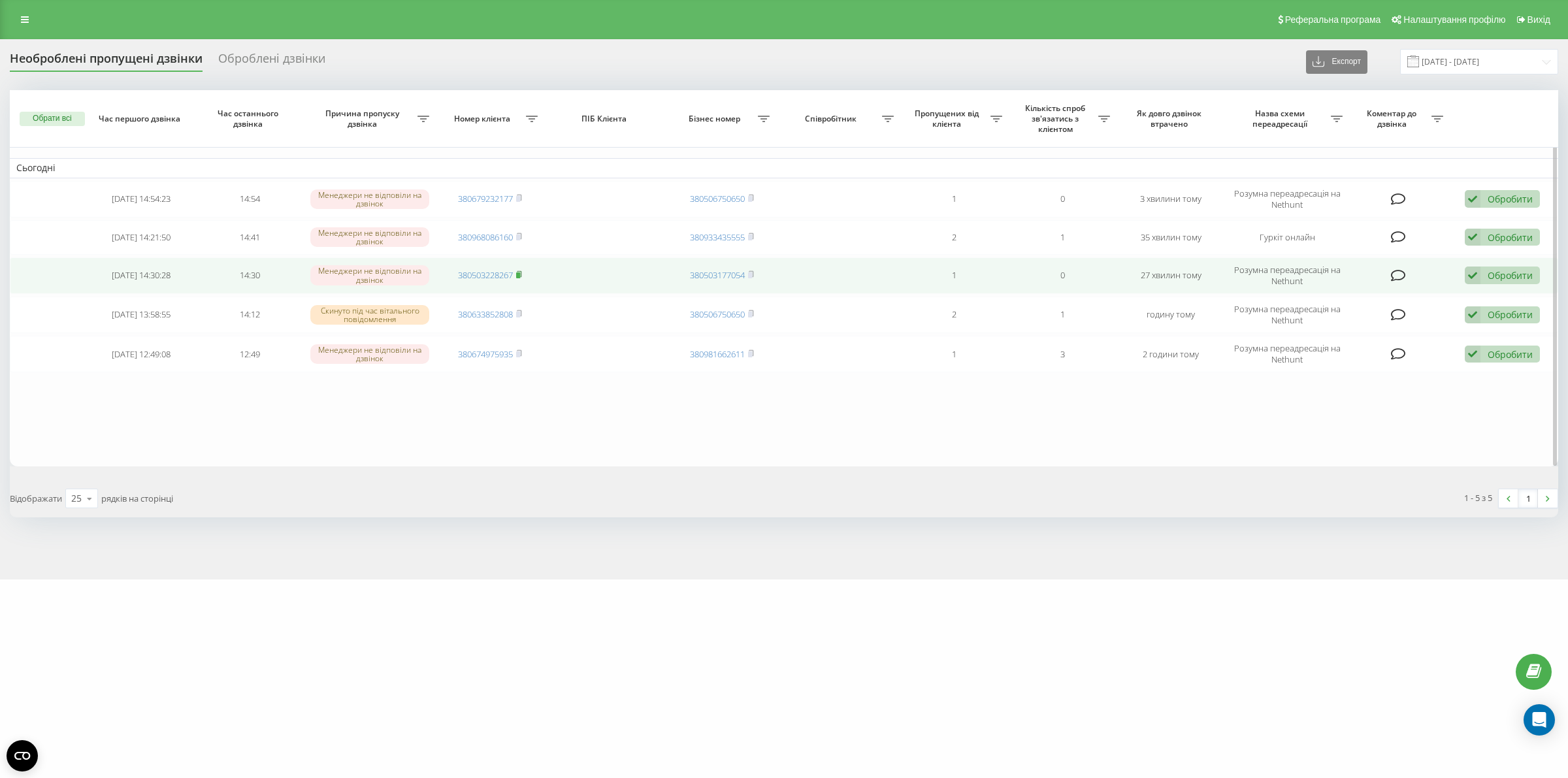
click at [520, 273] on icon at bounding box center [518, 274] width 6 height 8
click at [524, 273] on td "380503228267" at bounding box center [490, 275] width 108 height 37
click at [520, 276] on rect at bounding box center [517, 275] width 3 height 6
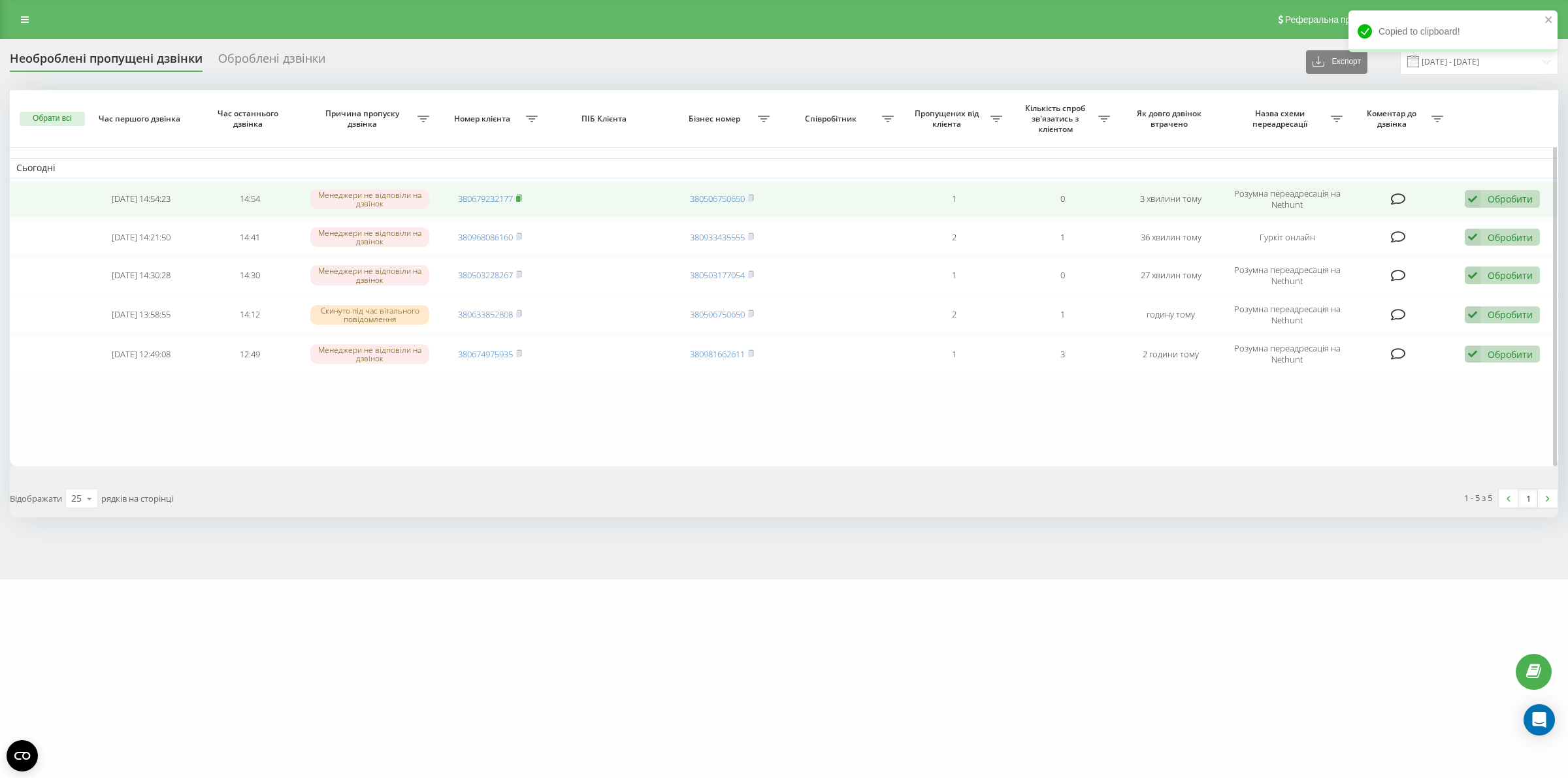
click at [520, 200] on rect at bounding box center [517, 199] width 3 height 6
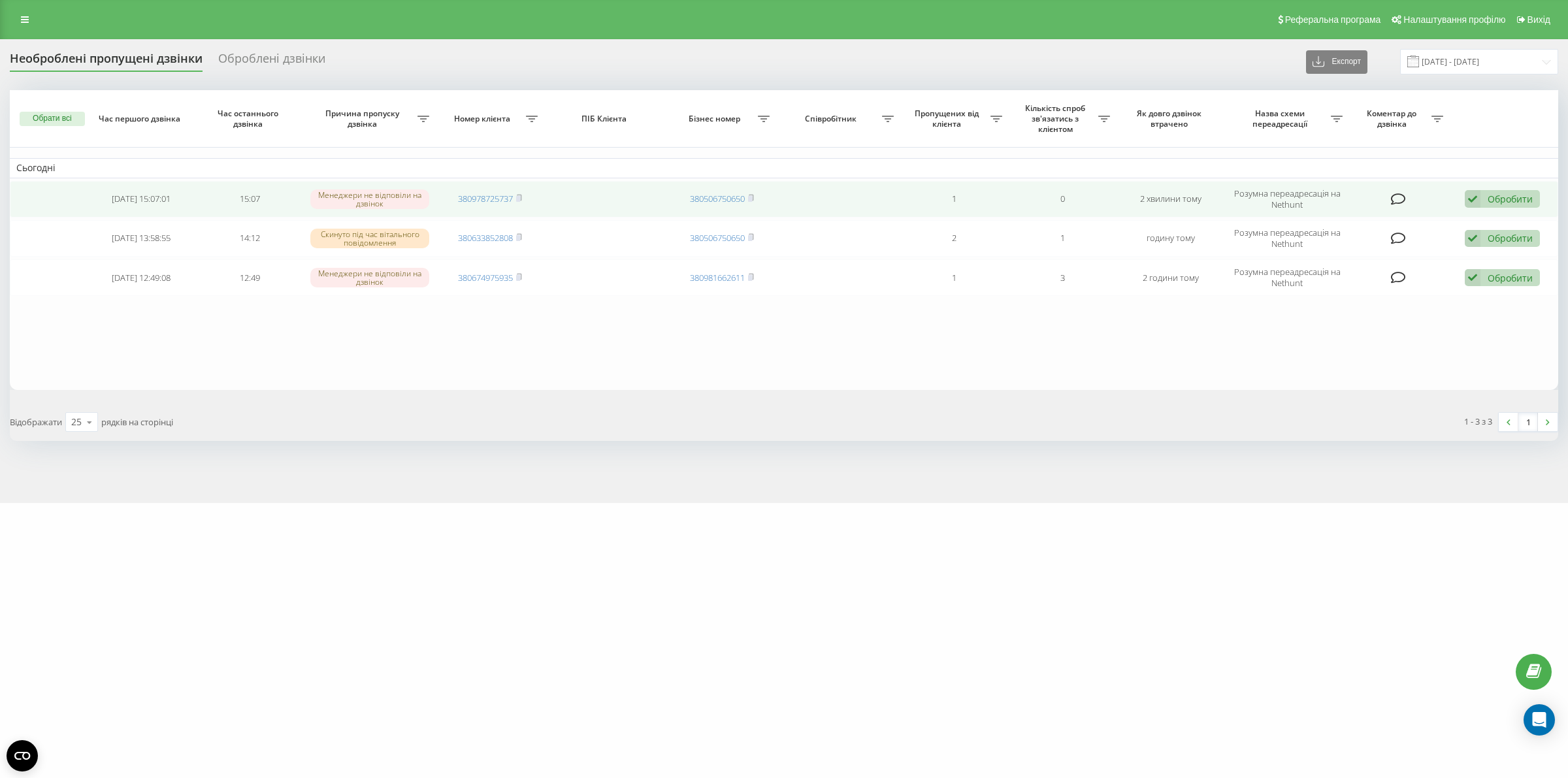
click at [524, 196] on td "380978725737" at bounding box center [490, 200] width 108 height 37
click at [521, 194] on icon at bounding box center [518, 197] width 4 height 6
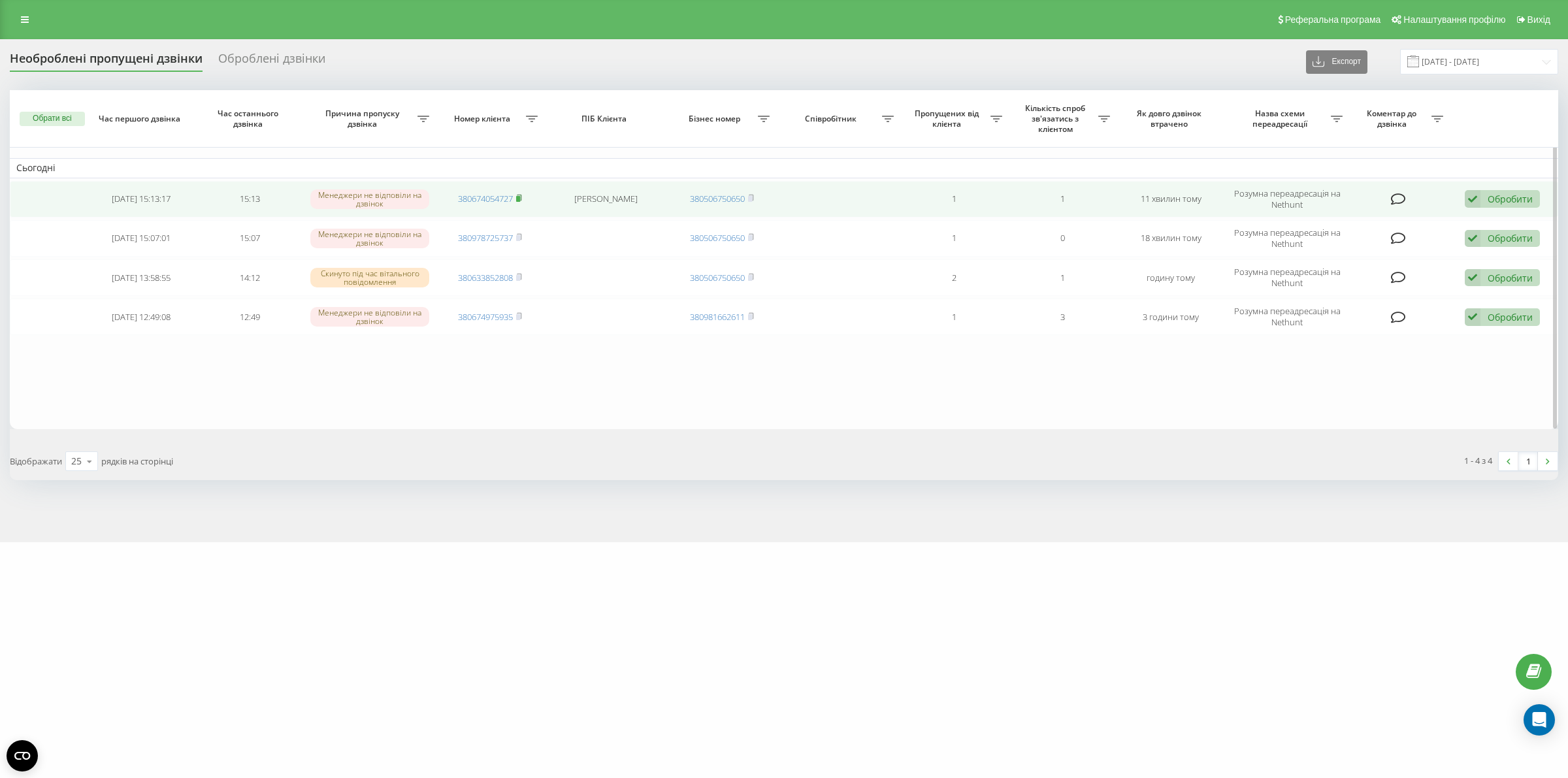
click at [517, 196] on icon at bounding box center [518, 198] width 6 height 8
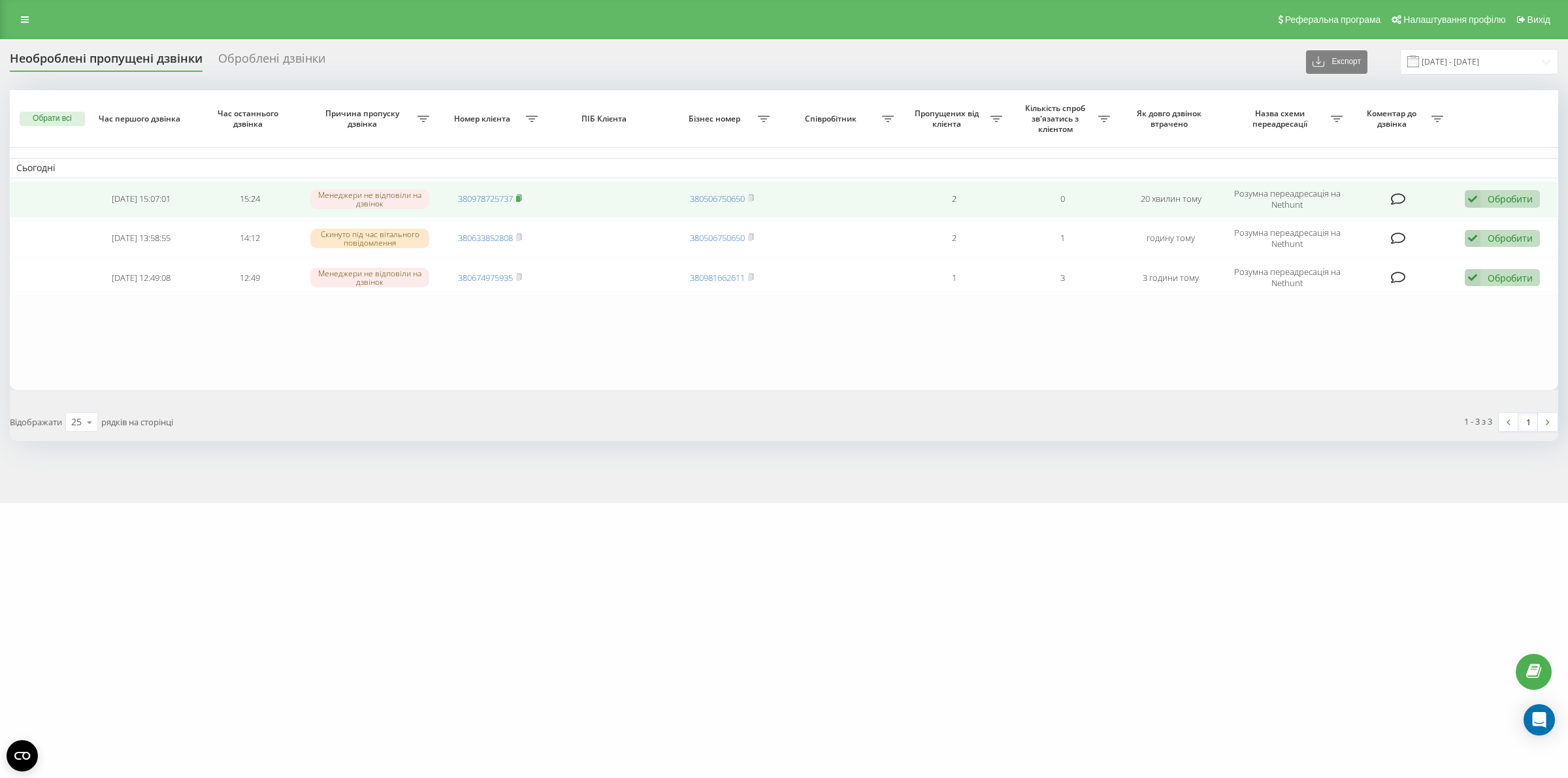
click at [521, 196] on icon at bounding box center [518, 198] width 6 height 8
click at [524, 196] on td "380639607732" at bounding box center [490, 200] width 108 height 37
click at [518, 197] on rect at bounding box center [517, 199] width 3 height 6
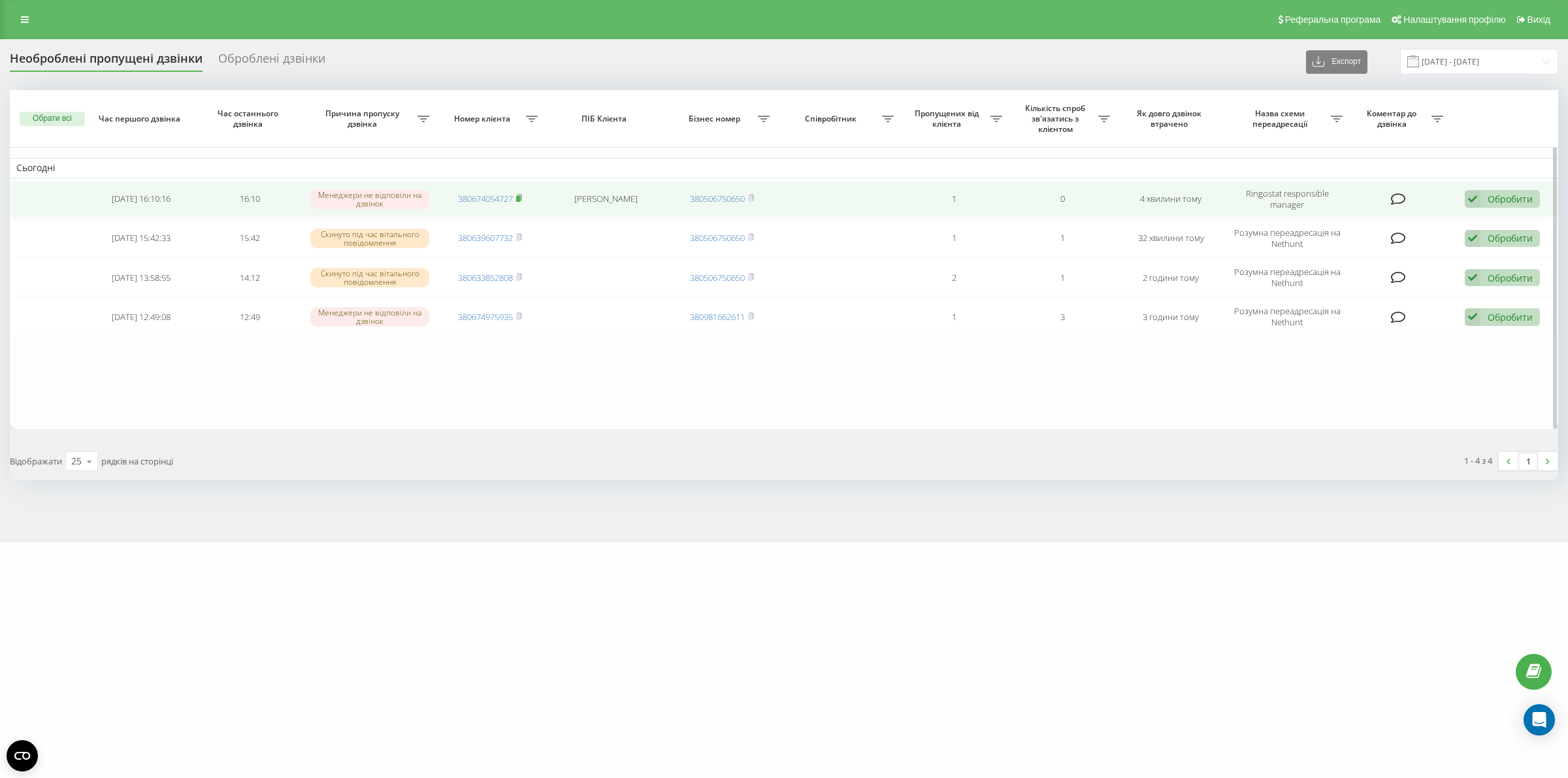
click at [517, 197] on rect at bounding box center [517, 199] width 3 height 6
click at [517, 200] on icon at bounding box center [518, 198] width 6 height 8
click at [521, 198] on icon at bounding box center [518, 198] width 6 height 8
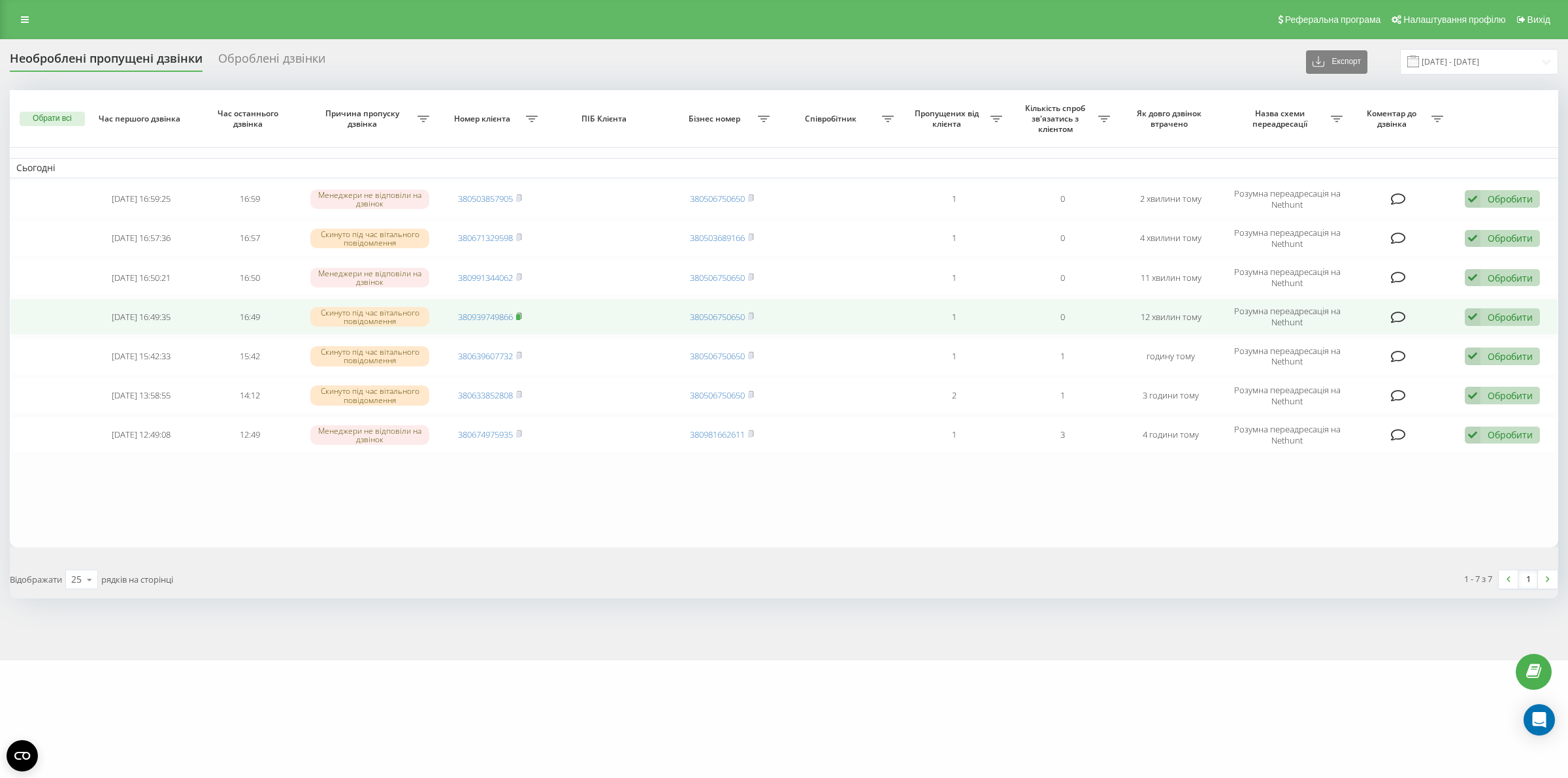
click at [520, 315] on rect at bounding box center [517, 317] width 3 height 6
